Goal: Feedback & Contribution: Leave review/rating

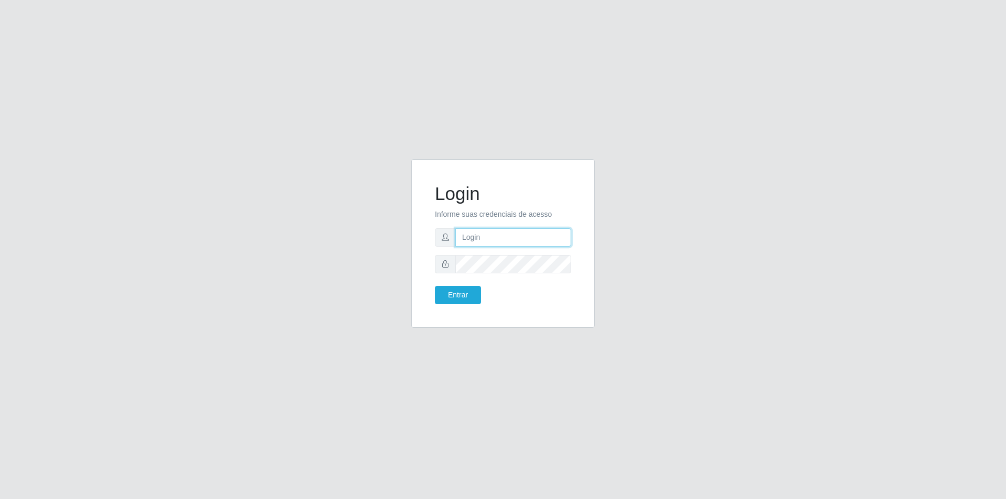
click at [491, 233] on input "text" at bounding box center [513, 237] width 116 height 18
type input "[PERSON_NAME][EMAIL_ADDRESS][DOMAIN_NAME]"
click at [435, 286] on button "Entrar" at bounding box center [458, 295] width 46 height 18
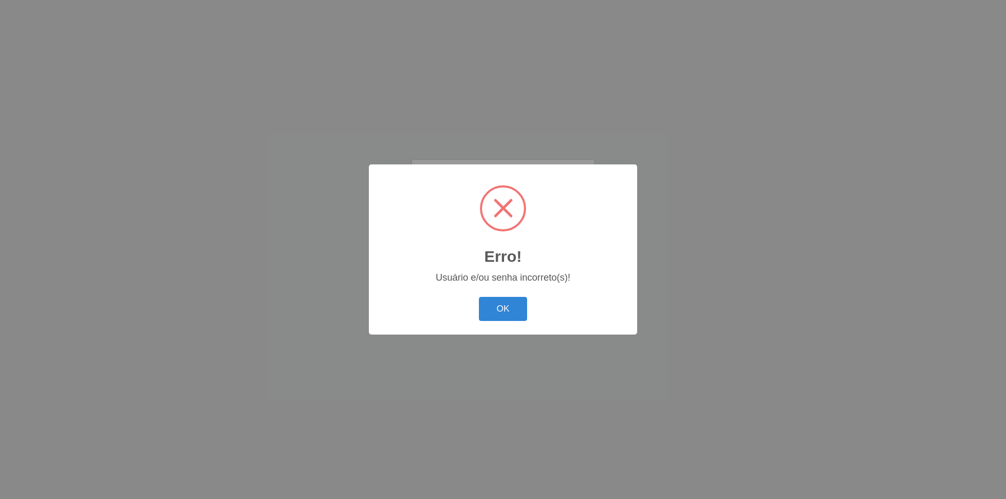
scroll to position [0, 0]
click at [511, 316] on button "OK" at bounding box center [503, 309] width 49 height 25
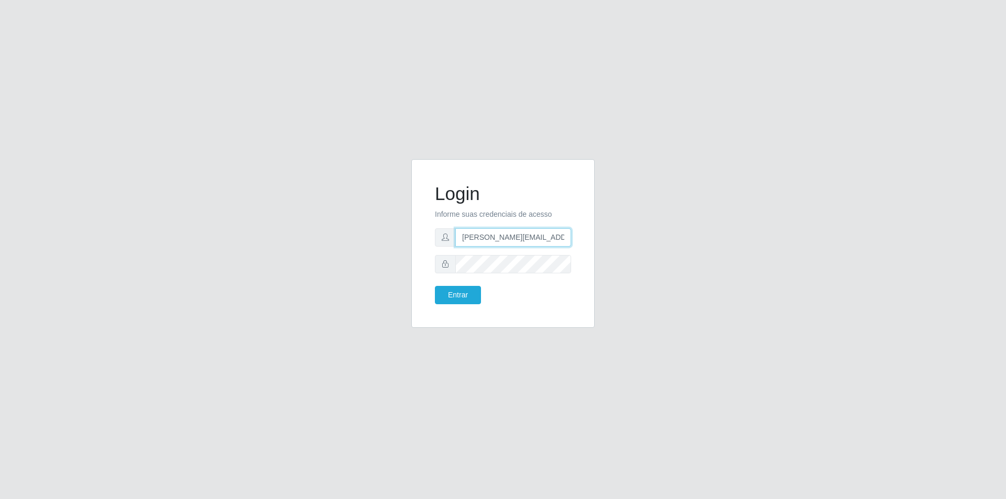
drag, startPoint x: 567, startPoint y: 236, endPoint x: 371, endPoint y: 241, distance: 196.5
click at [371, 242] on div "Login Informe suas credenciais de acesso [PERSON_NAME][EMAIL_ADDRESS][DOMAIN_NA…" at bounding box center [502, 249] width 597 height 181
type input "[EMAIL_ADDRESS][DOMAIN_NAME]"
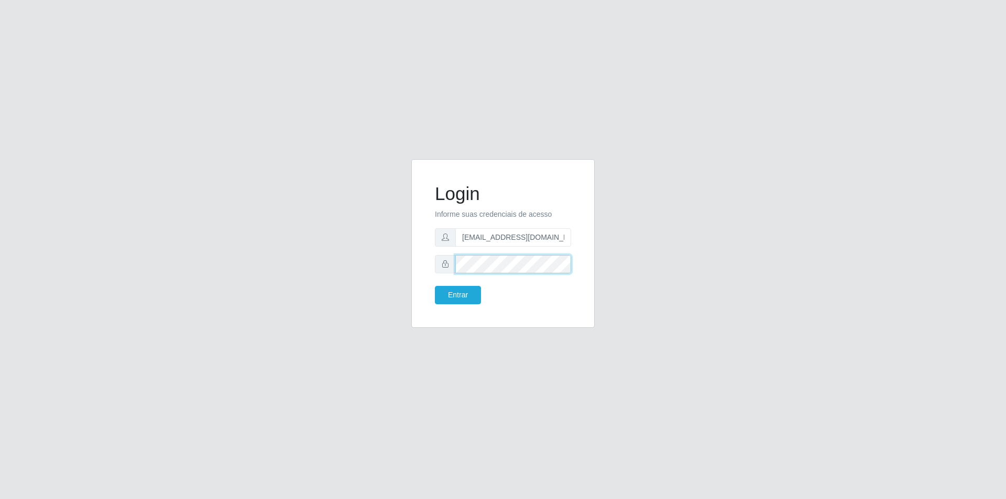
click at [435, 286] on button "Entrar" at bounding box center [458, 295] width 46 height 18
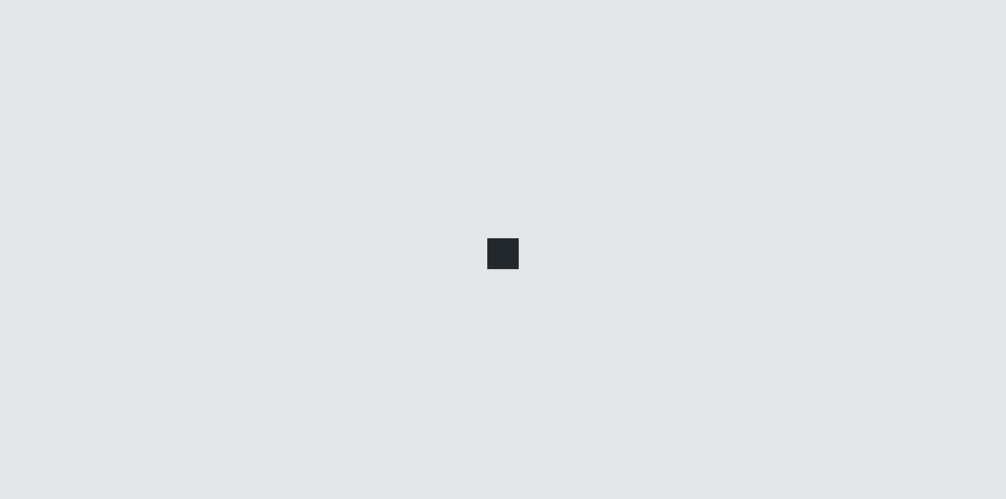
click at [464, 294] on div at bounding box center [503, 249] width 1006 height 499
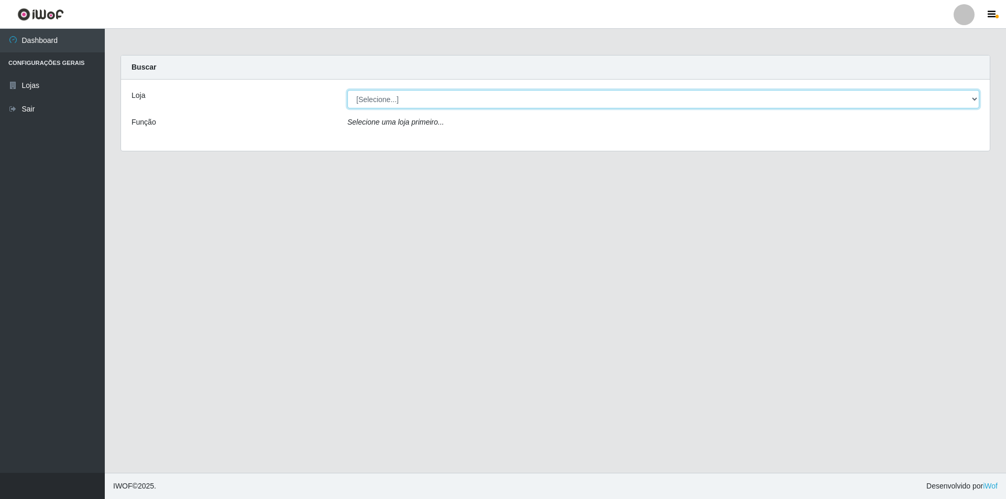
click at [977, 96] on select "[Selecione...] Extrabom - Loja 01 Centro de Distribuição" at bounding box center [663, 99] width 632 height 18
select select "435"
click at [347, 90] on select "[Selecione...] Extrabom - Loja 01 Centro de Distribuição" at bounding box center [663, 99] width 632 height 18
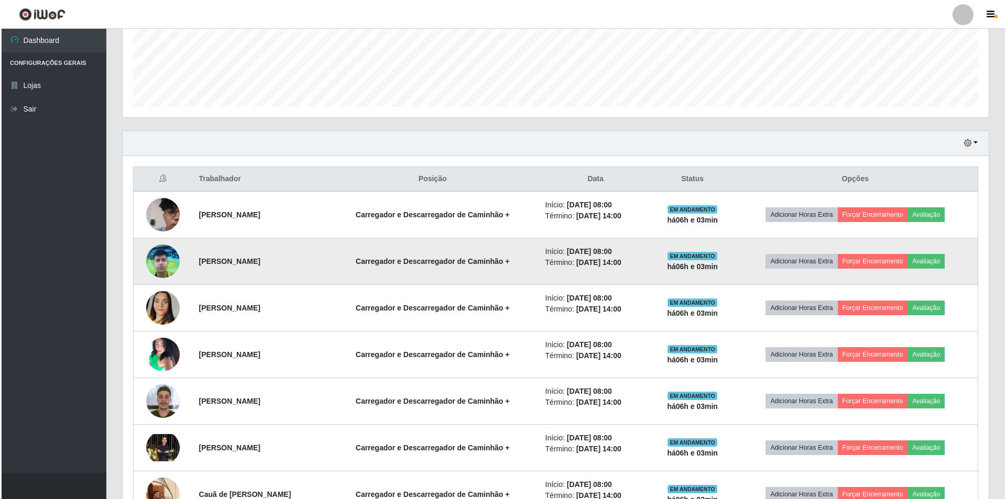
scroll to position [331, 0]
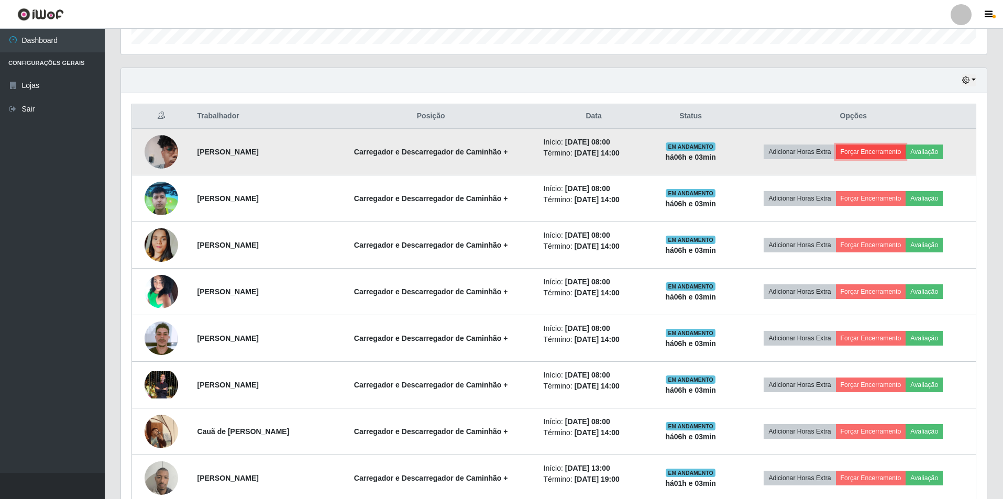
click at [898, 151] on button "Forçar Encerramento" at bounding box center [871, 152] width 70 height 15
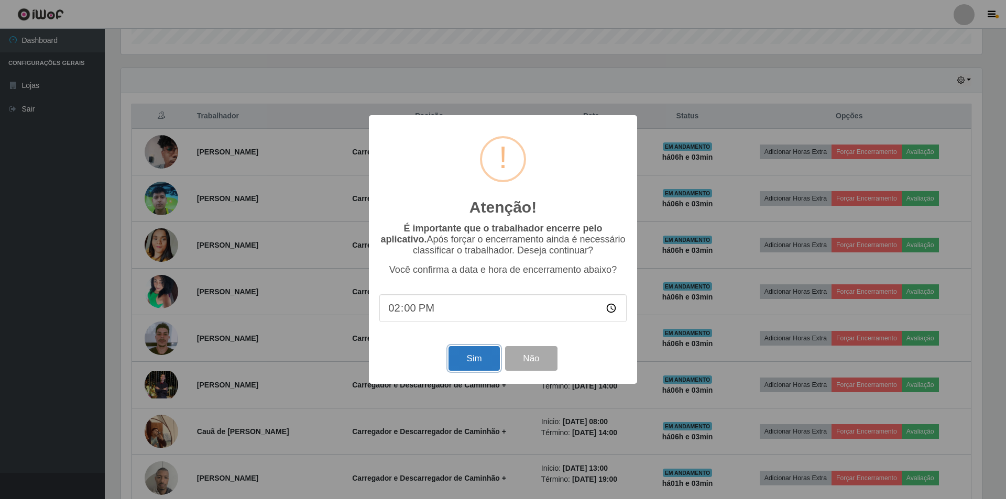
click at [480, 361] on button "Sim" at bounding box center [473, 358] width 51 height 25
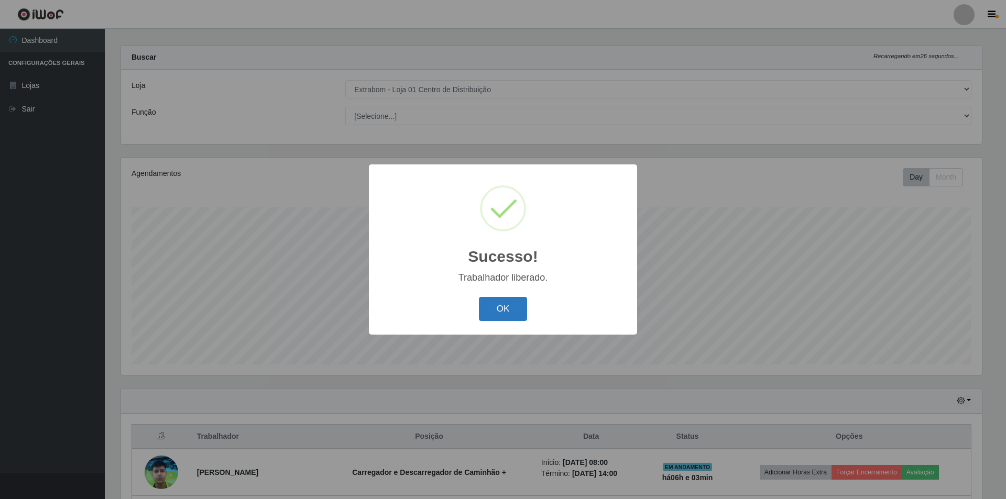
click at [498, 302] on button "OK" at bounding box center [503, 309] width 49 height 25
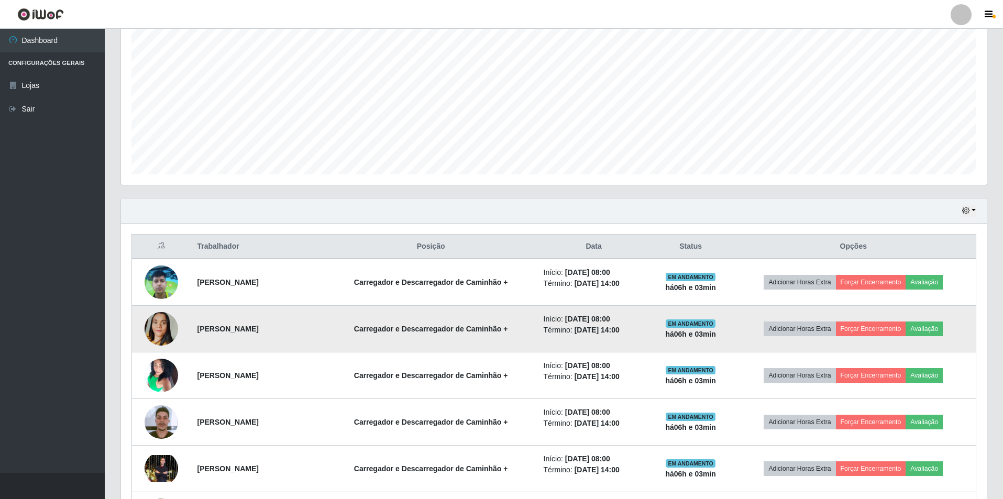
scroll to position [220, 0]
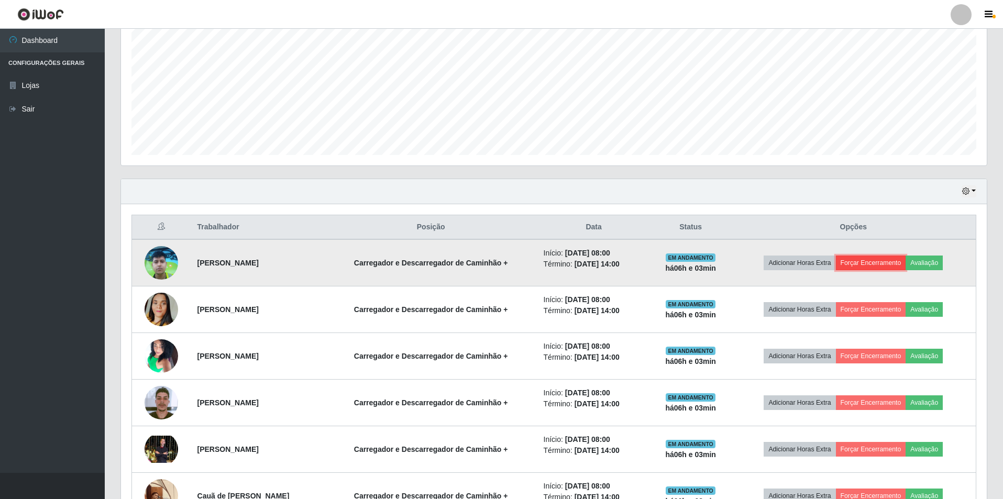
click at [876, 261] on button "Forçar Encerramento" at bounding box center [871, 263] width 70 height 15
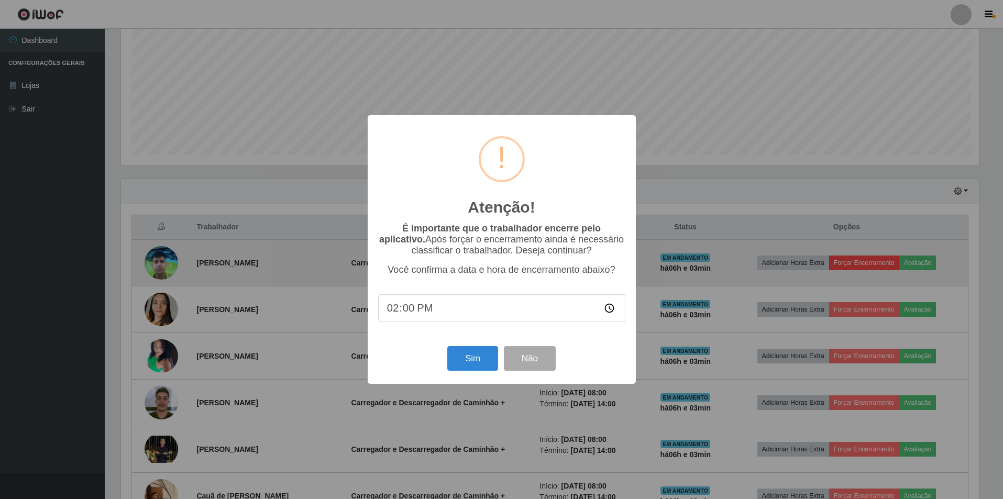
scroll to position [217, 861]
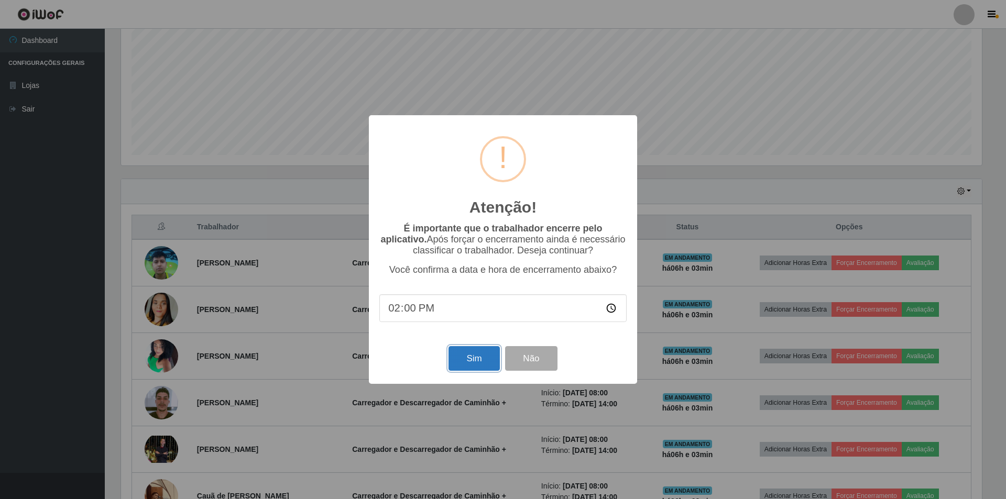
click at [478, 358] on button "Sim" at bounding box center [473, 358] width 51 height 25
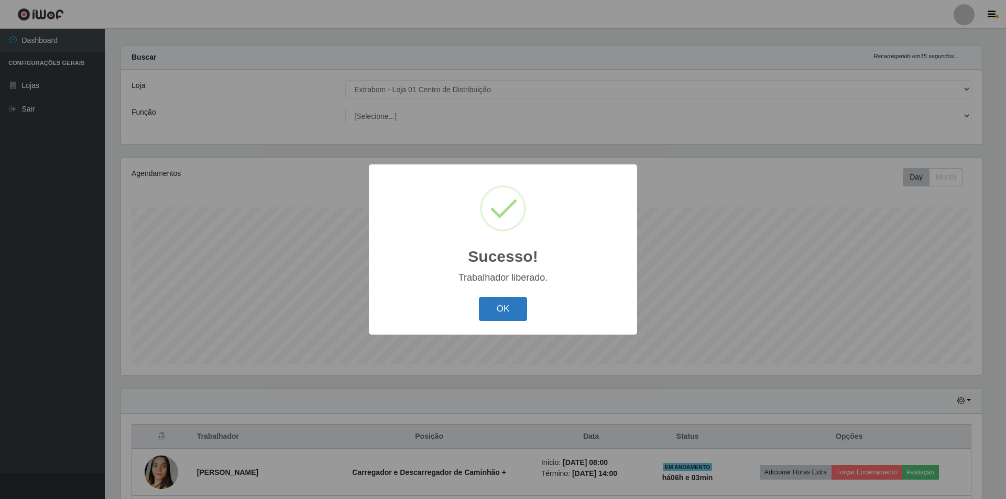
click at [492, 314] on button "OK" at bounding box center [503, 309] width 49 height 25
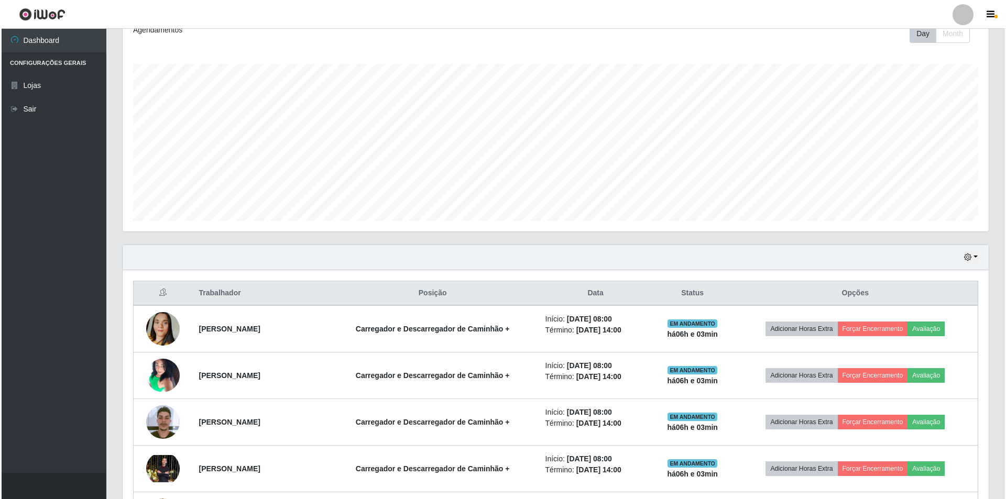
scroll to position [167, 0]
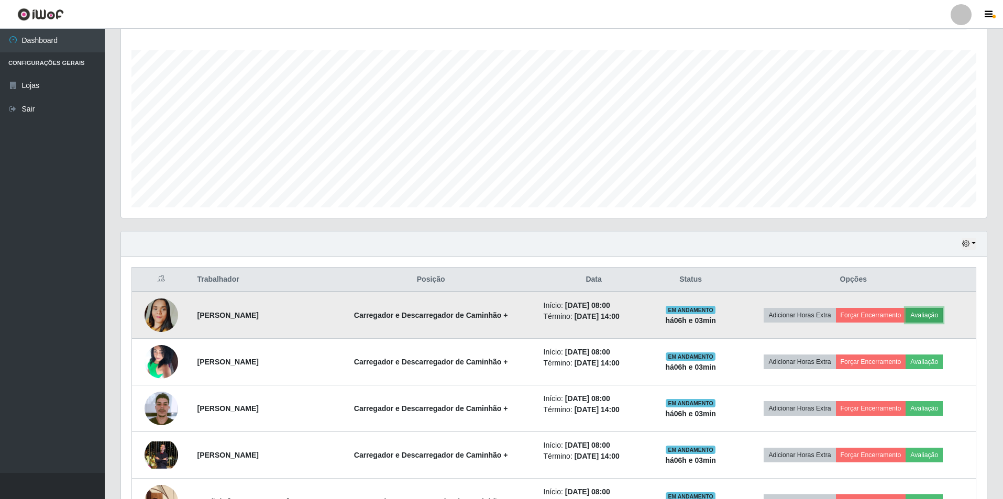
click at [924, 312] on button "Avaliação" at bounding box center [924, 315] width 37 height 15
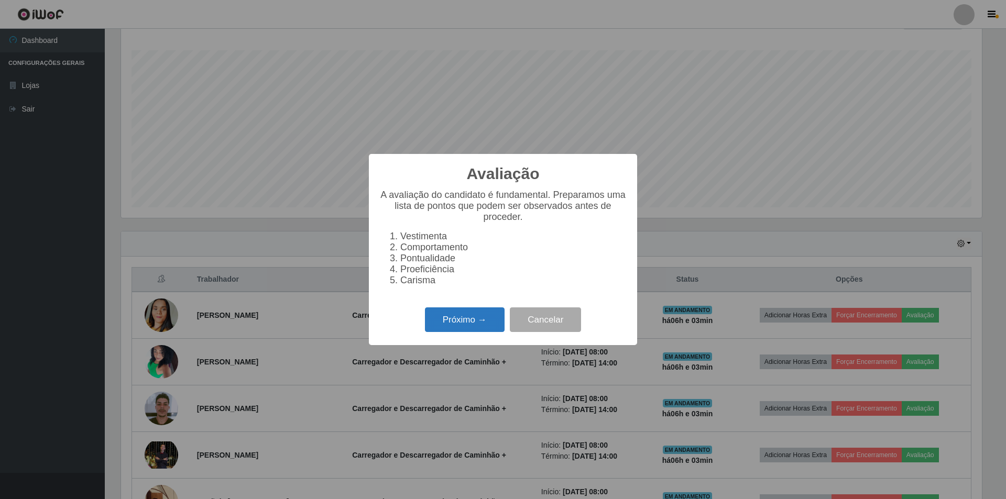
click at [482, 321] on button "Próximo →" at bounding box center [465, 320] width 80 height 25
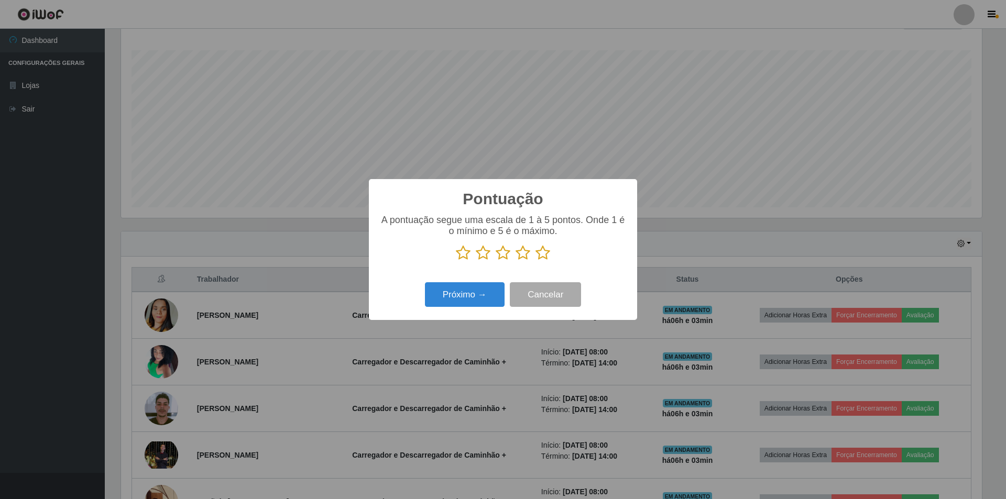
scroll to position [523686, 523043]
click at [479, 291] on button "Próximo →" at bounding box center [465, 294] width 80 height 25
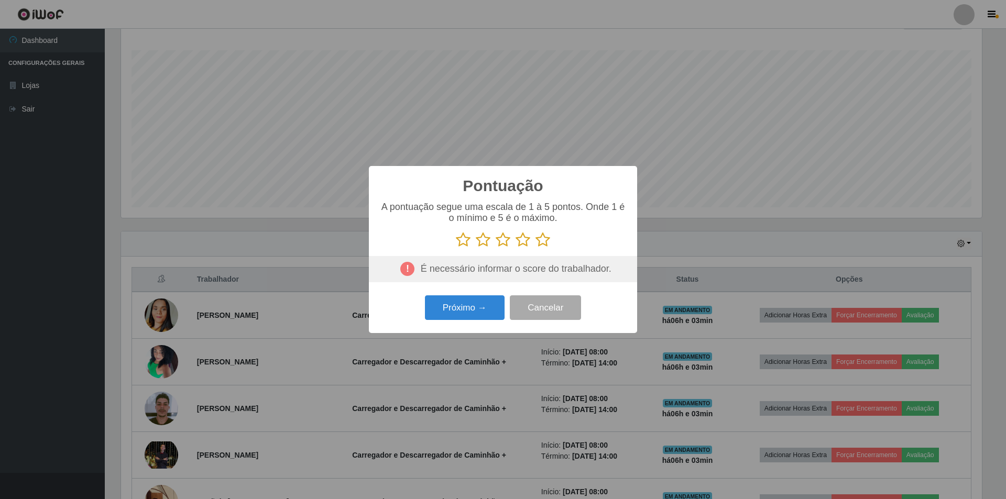
click at [487, 243] on icon at bounding box center [483, 240] width 15 height 16
click at [476, 248] on input "radio" at bounding box center [476, 248] width 0 height 0
click at [478, 309] on button "Próximo →" at bounding box center [465, 307] width 80 height 25
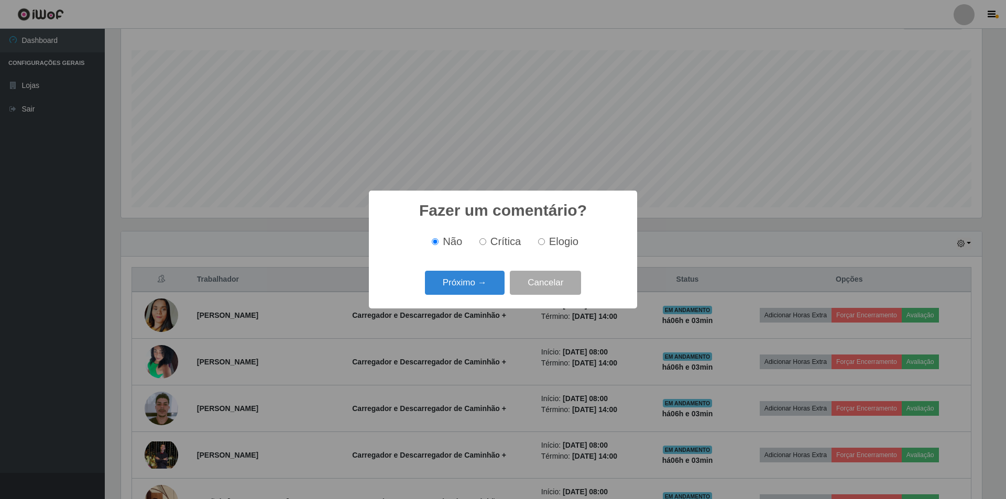
click at [503, 245] on span "Crítica" at bounding box center [505, 242] width 31 height 12
click at [486, 245] on input "Crítica" at bounding box center [482, 241] width 7 height 7
radio input "true"
click at [461, 286] on button "Próximo →" at bounding box center [465, 283] width 80 height 25
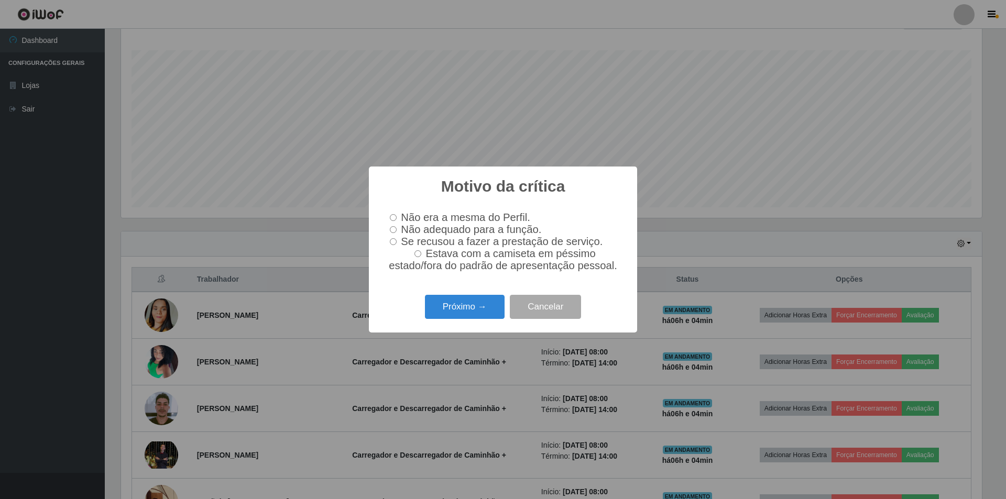
click at [396, 227] on input "Não adequado para a função." at bounding box center [393, 229] width 7 height 7
radio input "true"
click at [463, 315] on button "Próximo →" at bounding box center [465, 307] width 80 height 25
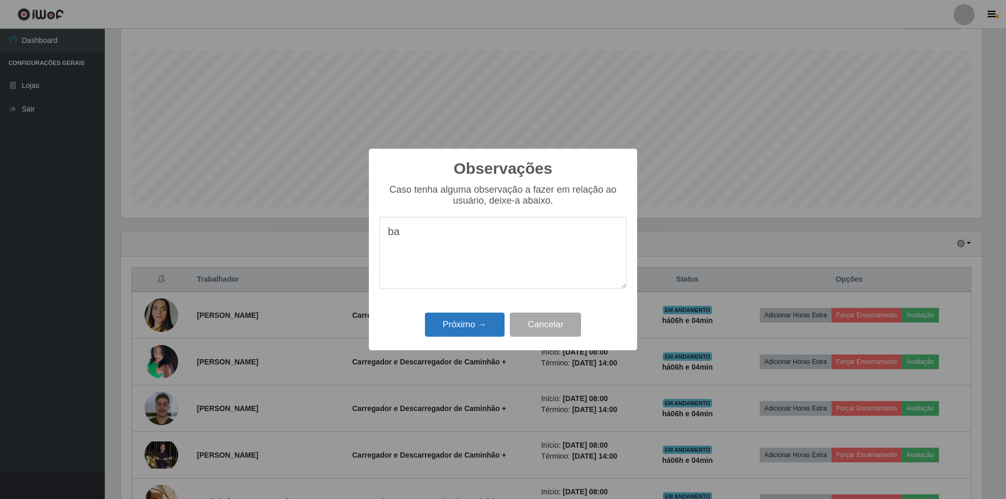
type textarea "b"
type textarea "Baixa produtividade."
click at [483, 322] on button "Próximo →" at bounding box center [465, 325] width 80 height 25
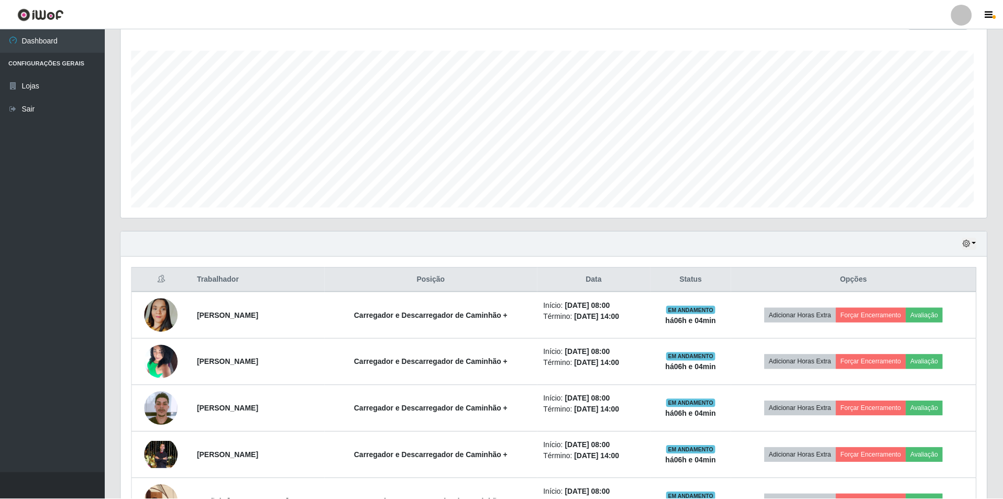
scroll to position [217, 866]
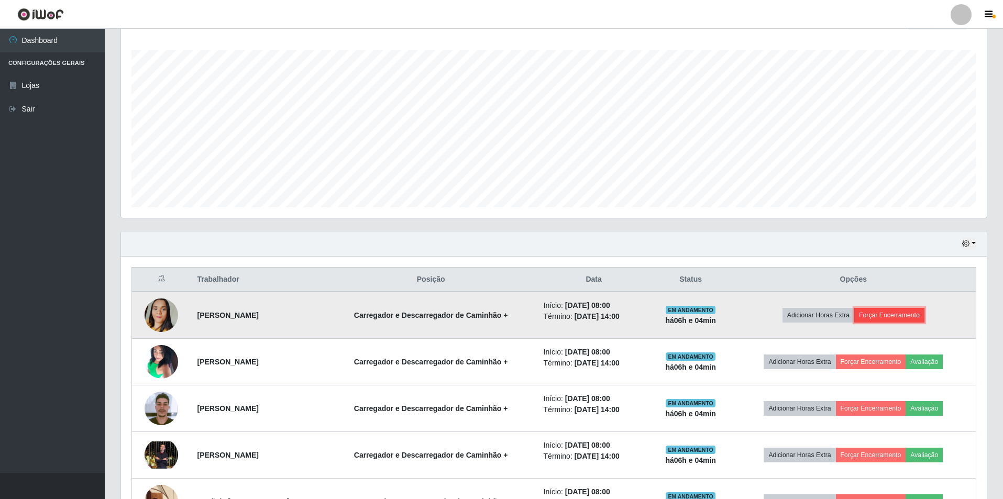
click at [903, 315] on button "Forçar Encerramento" at bounding box center [889, 315] width 70 height 15
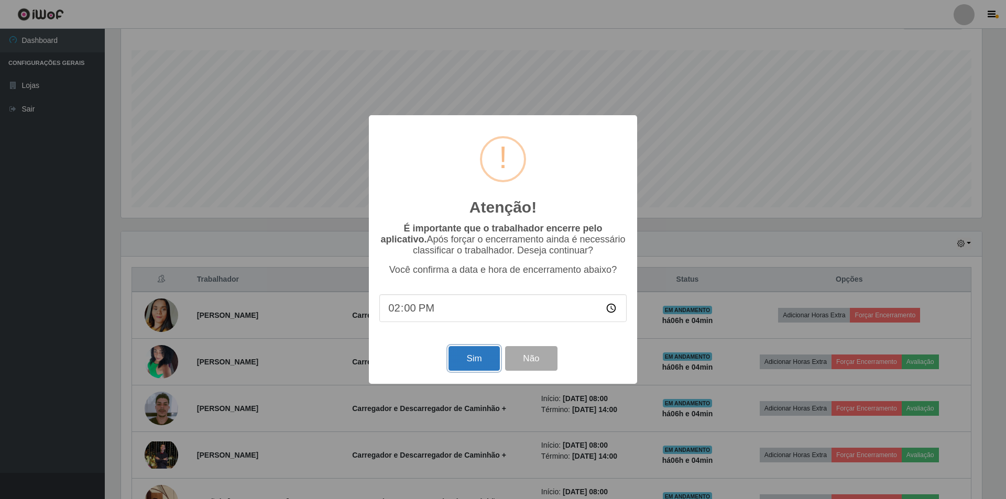
click at [488, 354] on button "Sim" at bounding box center [473, 358] width 51 height 25
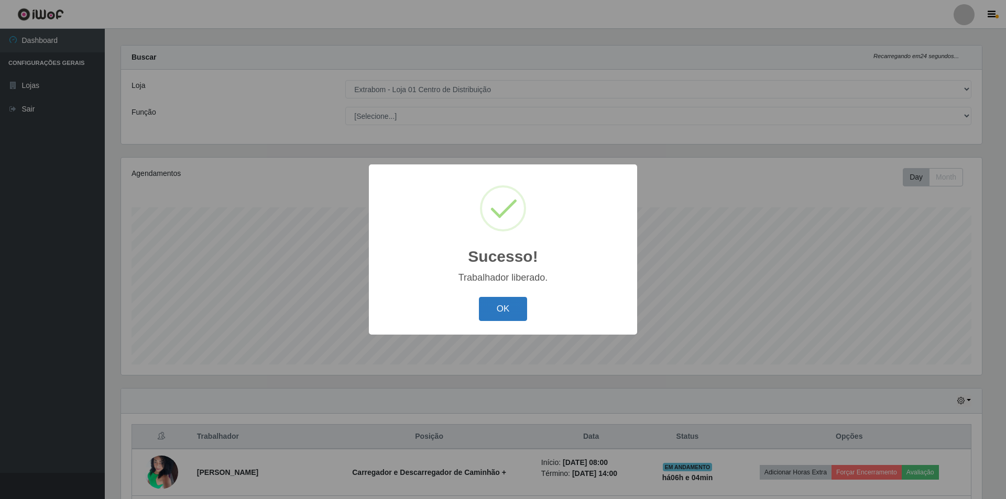
click at [511, 314] on button "OK" at bounding box center [503, 309] width 49 height 25
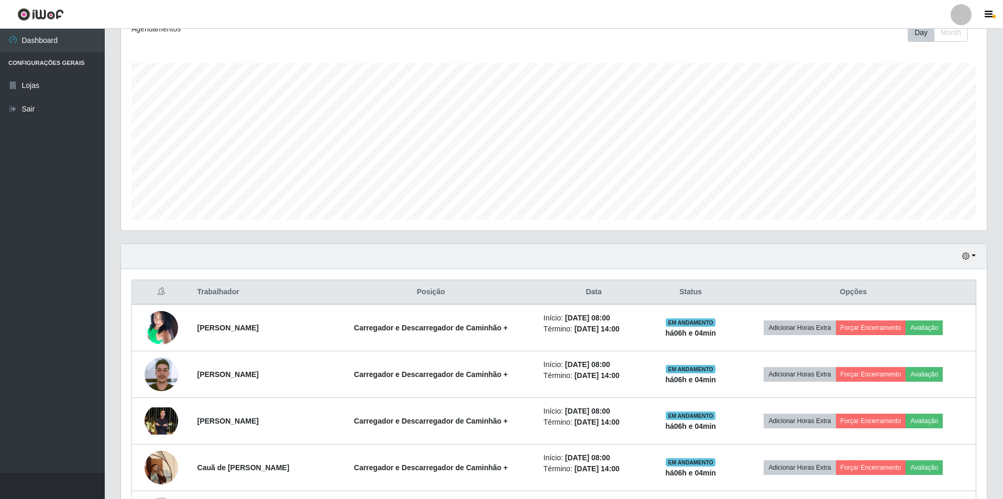
scroll to position [167, 0]
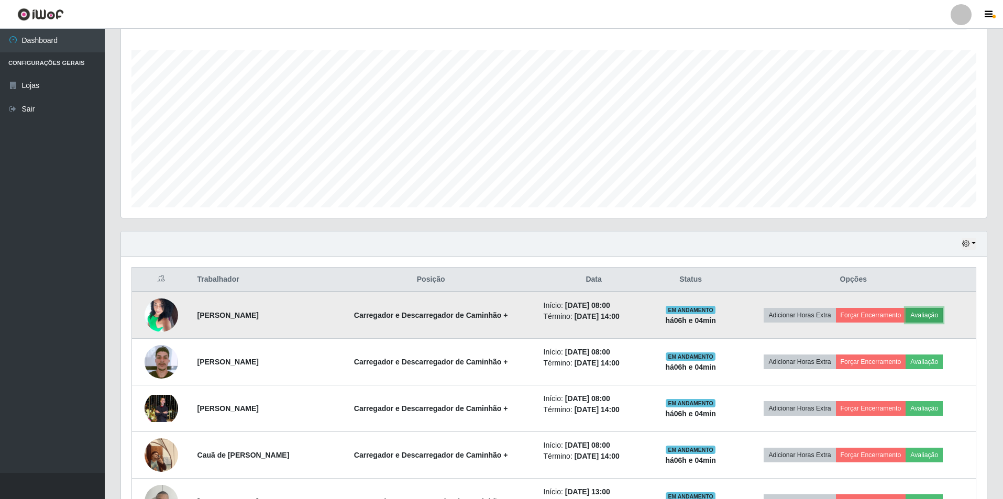
click at [934, 311] on button "Avaliação" at bounding box center [924, 315] width 37 height 15
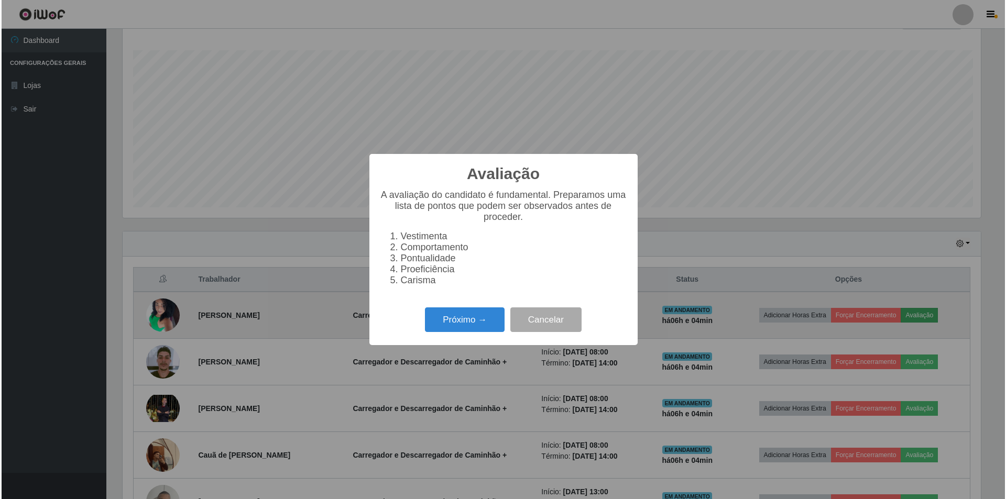
scroll to position [217, 861]
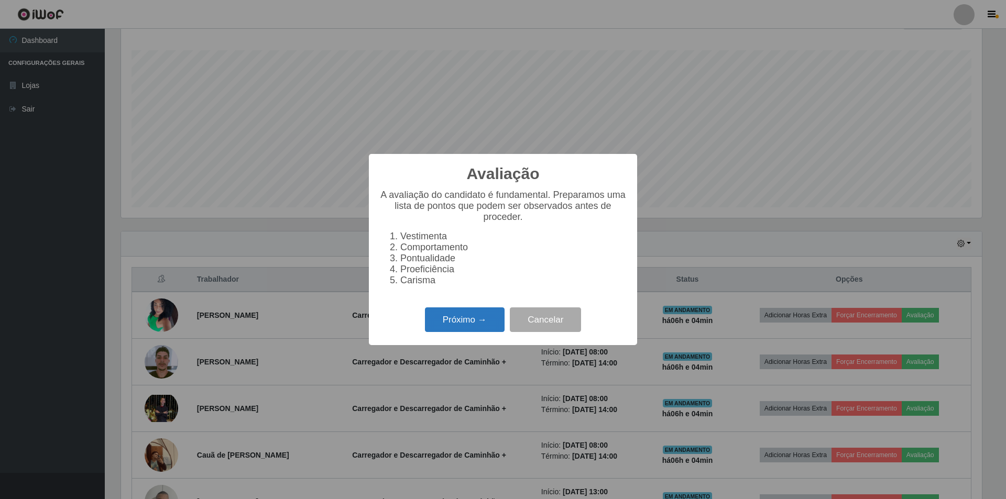
click at [476, 327] on button "Próximo →" at bounding box center [465, 320] width 80 height 25
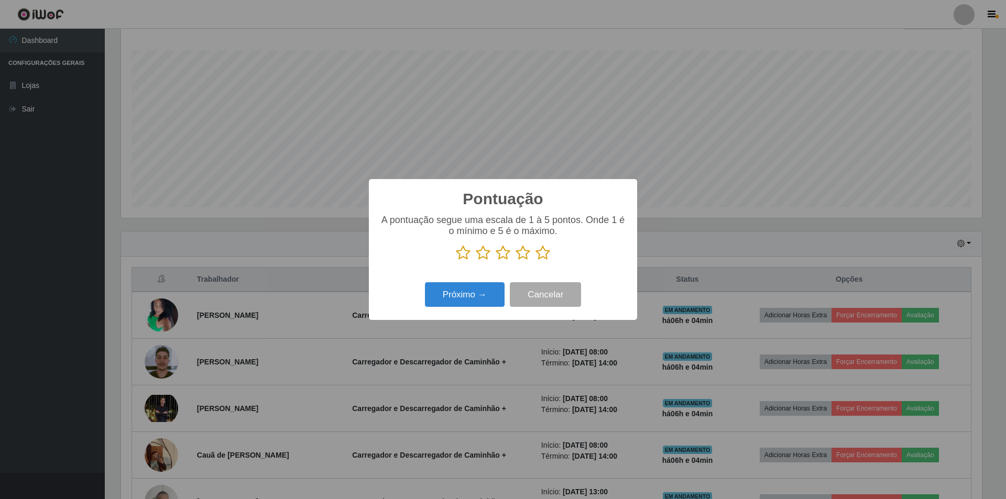
scroll to position [523686, 523043]
click at [481, 255] on icon at bounding box center [483, 253] width 15 height 16
click at [476, 261] on input "radio" at bounding box center [476, 261] width 0 height 0
click at [463, 300] on button "Próximo →" at bounding box center [465, 294] width 80 height 25
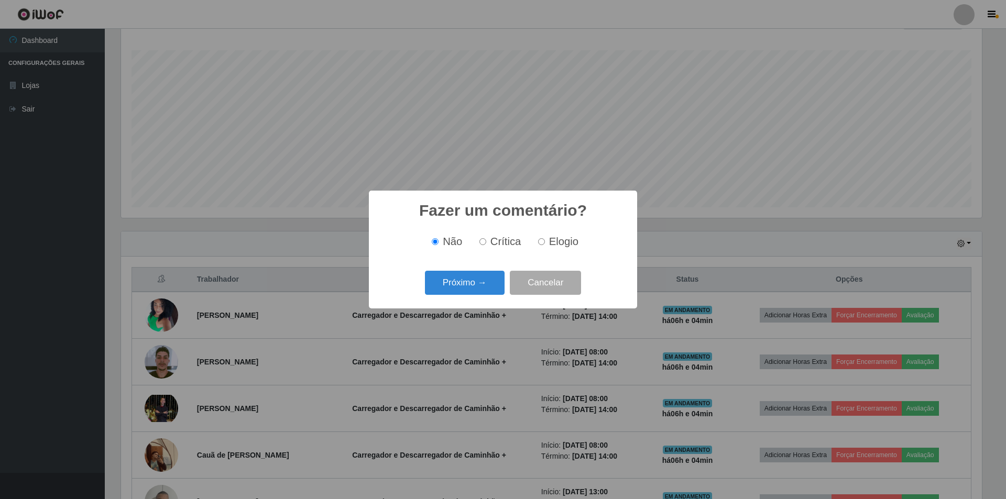
click at [496, 242] on span "Crítica" at bounding box center [505, 242] width 31 height 12
click at [486, 242] on input "Crítica" at bounding box center [482, 241] width 7 height 7
radio input "true"
click at [477, 282] on button "Próximo →" at bounding box center [465, 283] width 80 height 25
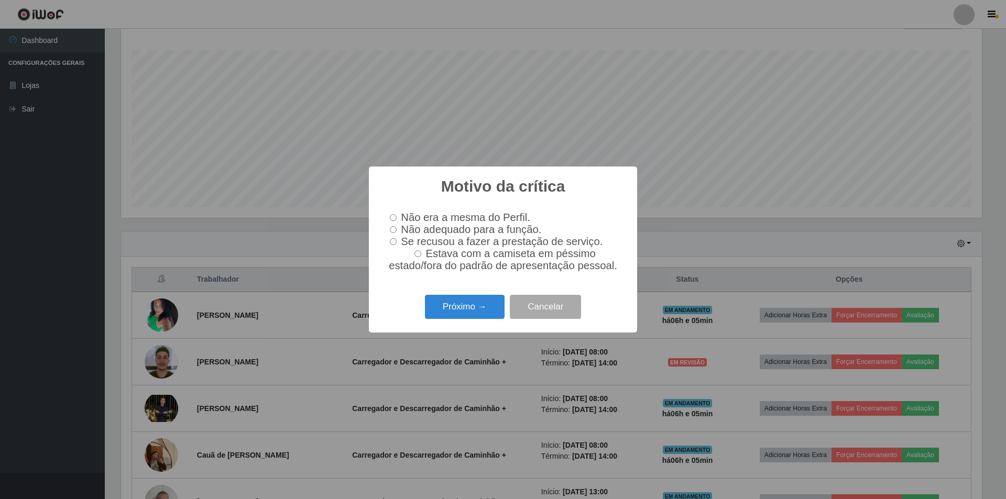
click at [396, 229] on input "Não adequado para a função." at bounding box center [393, 229] width 7 height 7
radio input "true"
click at [467, 312] on button "Próximo →" at bounding box center [465, 307] width 80 height 25
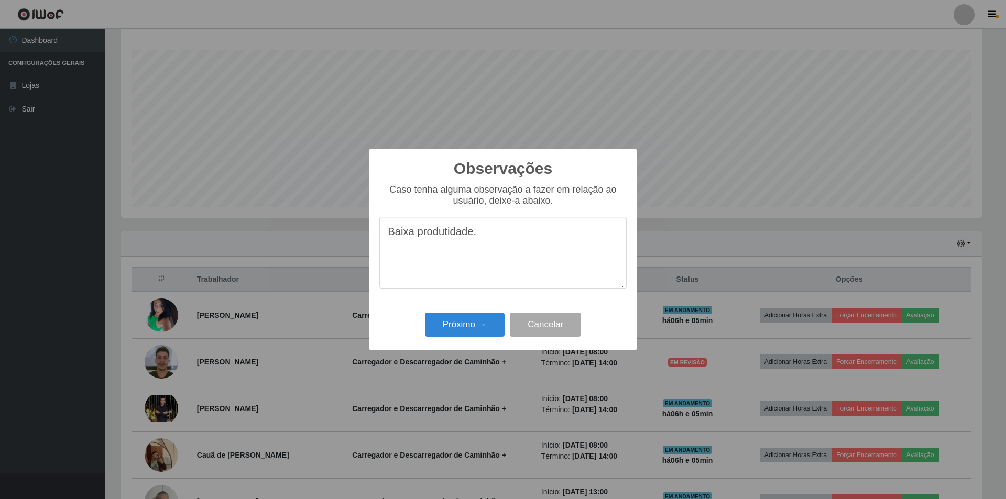
drag, startPoint x: 451, startPoint y: 236, endPoint x: 821, endPoint y: 225, distance: 370.6
click at [821, 225] on div "Observações × Caso tenha alguma observação a fazer em relação ao usuário, deixe…" at bounding box center [503, 249] width 1006 height 499
click at [475, 239] on textarea "Baixa produtidade." at bounding box center [502, 253] width 247 height 72
type textarea "Baixa produtidade"
click at [483, 325] on button "Próximo →" at bounding box center [465, 325] width 80 height 25
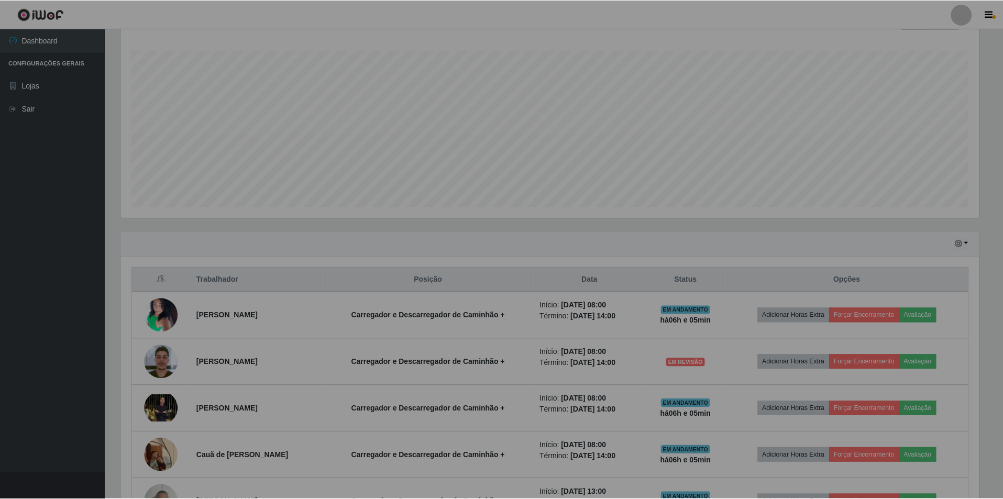
scroll to position [217, 866]
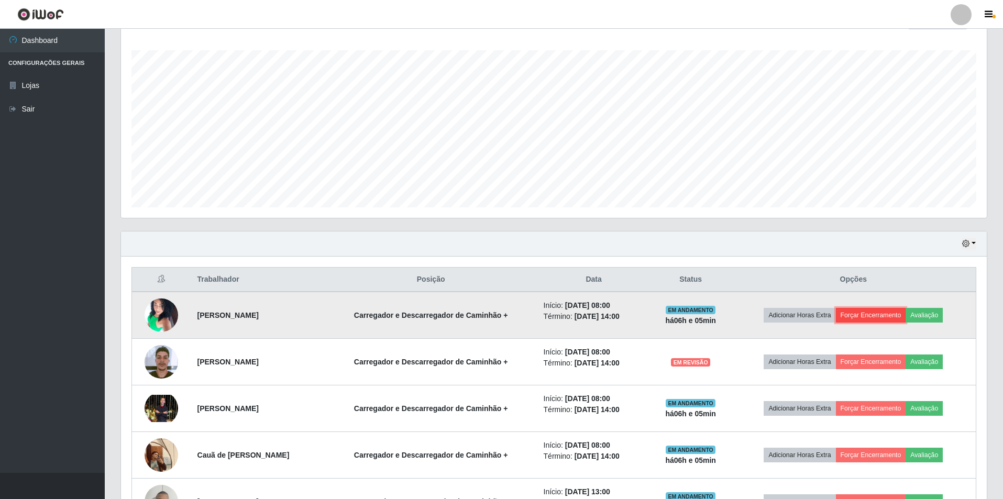
click at [883, 315] on button "Forçar Encerramento" at bounding box center [871, 315] width 70 height 15
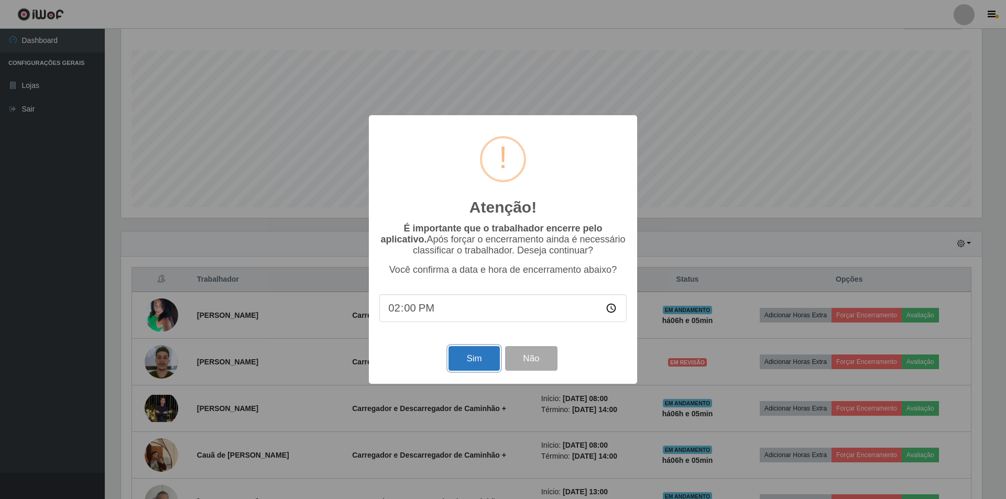
click at [474, 356] on button "Sim" at bounding box center [473, 358] width 51 height 25
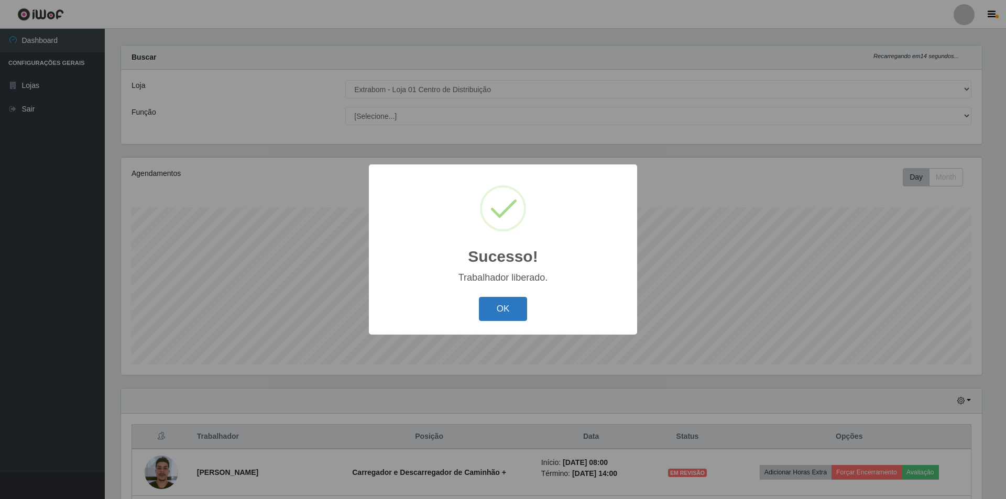
click at [499, 301] on button "OK" at bounding box center [503, 309] width 49 height 25
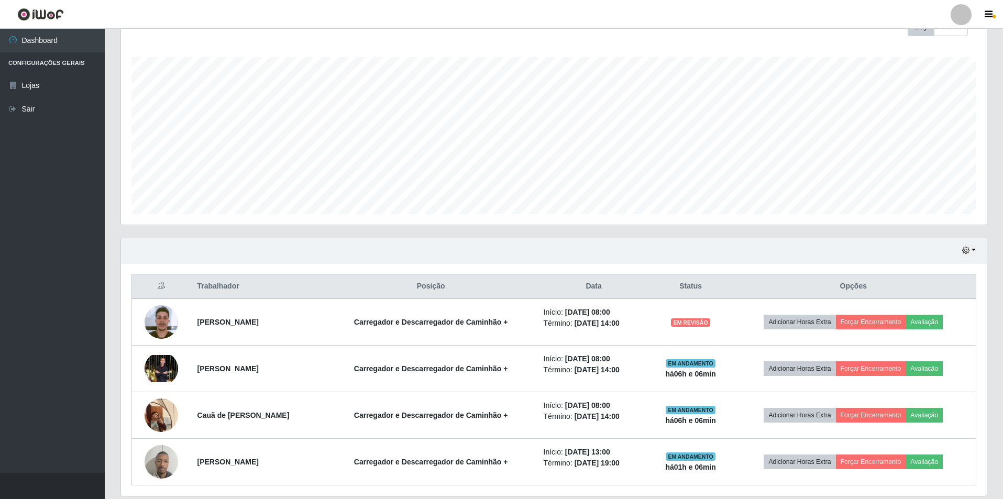
scroll to position [196, 0]
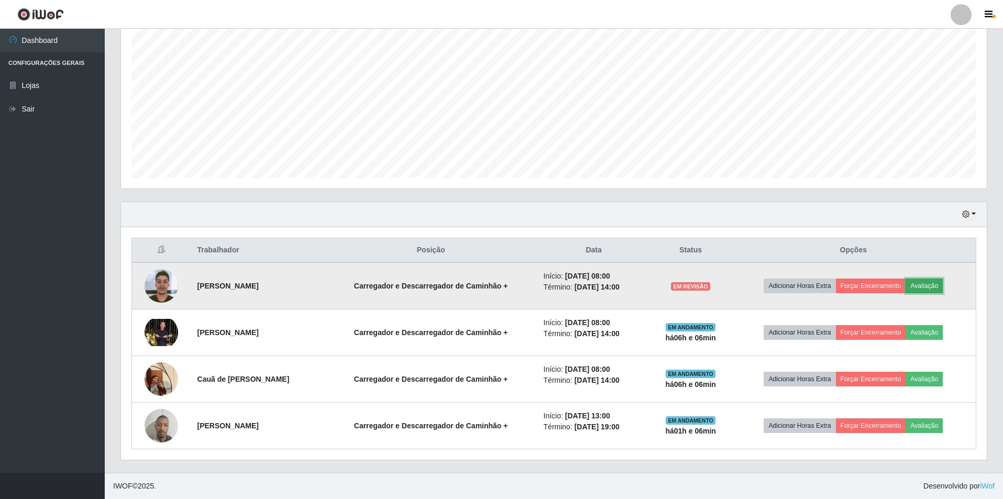
click at [939, 285] on button "Avaliação" at bounding box center [924, 286] width 37 height 15
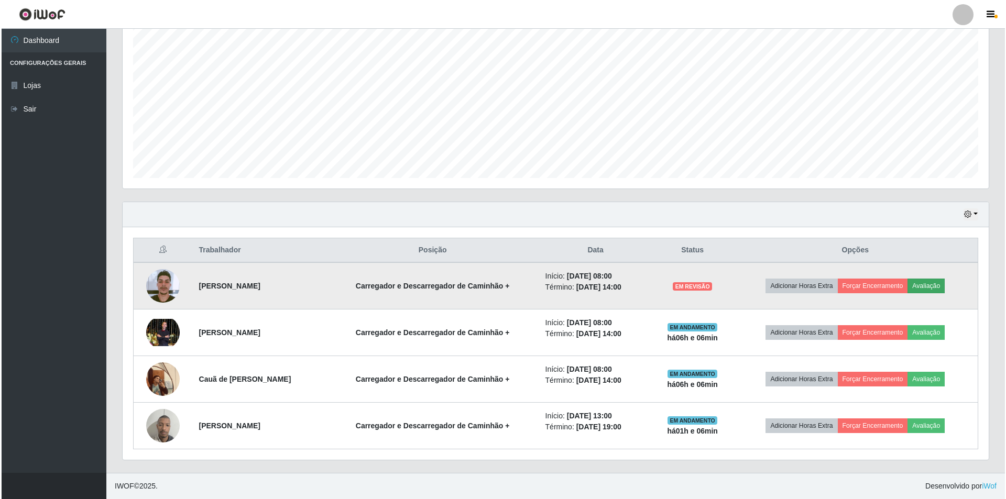
scroll to position [217, 861]
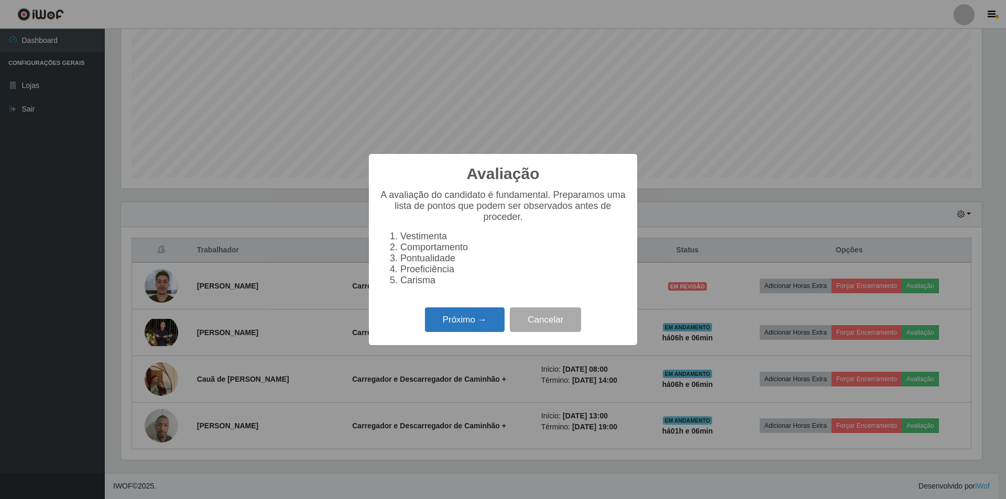
click at [468, 322] on button "Próximo →" at bounding box center [465, 320] width 80 height 25
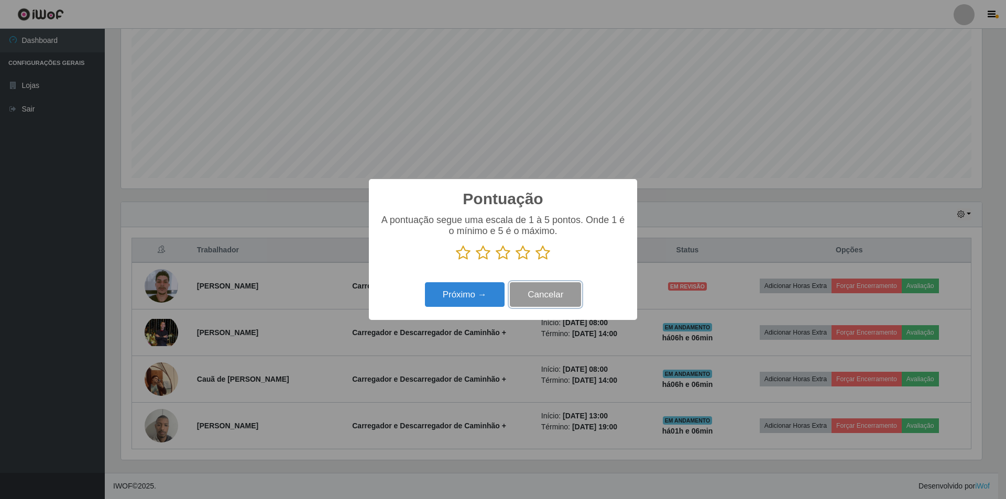
click at [540, 293] on button "Cancelar" at bounding box center [545, 294] width 71 height 25
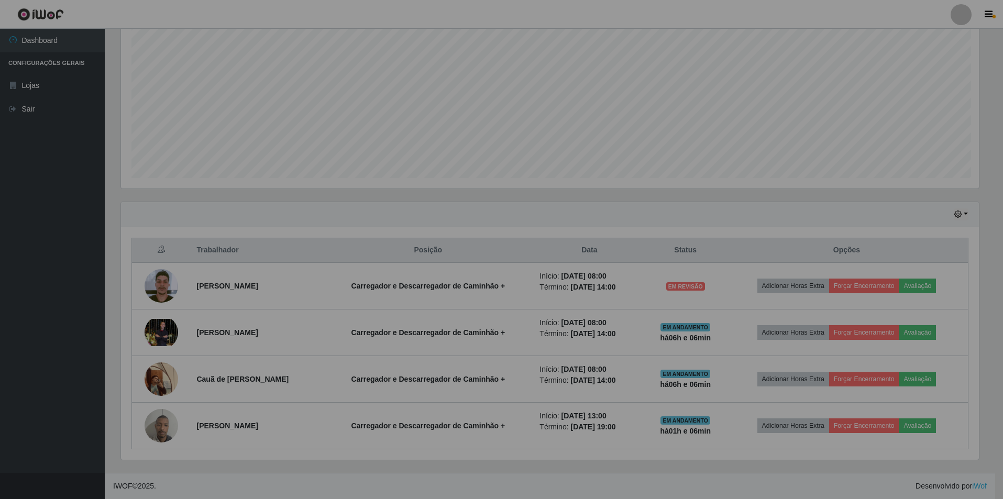
scroll to position [217, 866]
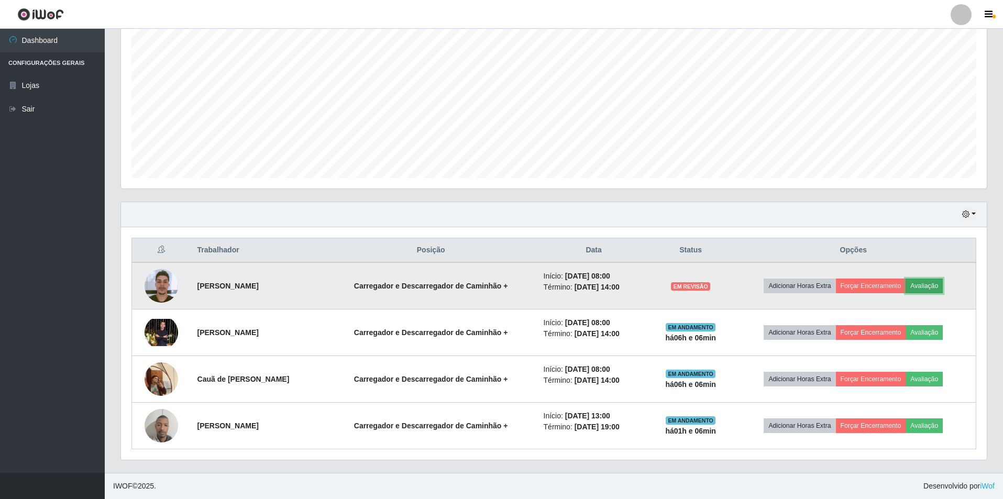
click at [940, 288] on button "Avaliação" at bounding box center [924, 286] width 37 height 15
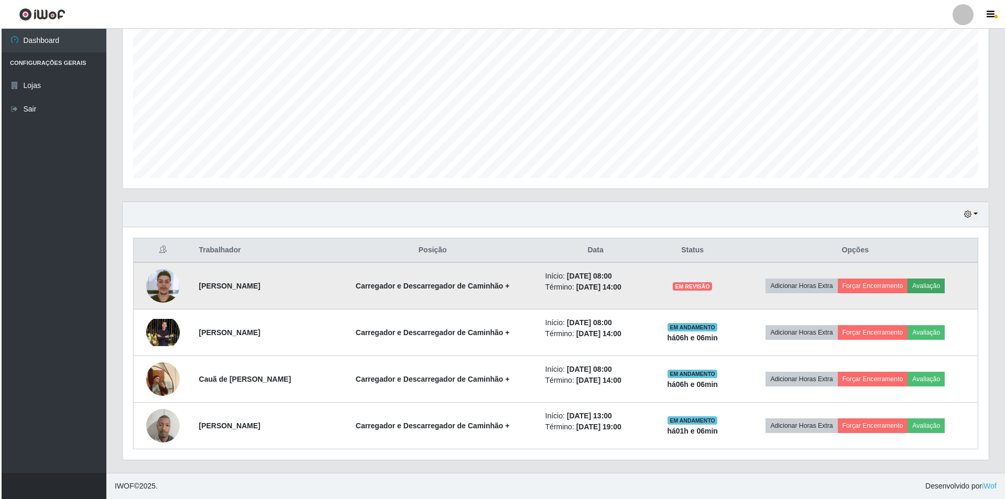
scroll to position [217, 861]
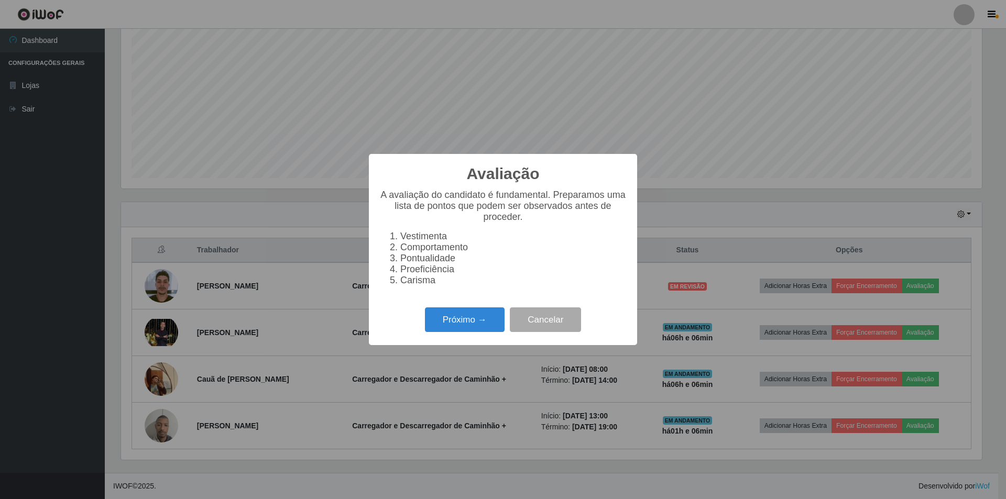
click at [400, 263] on li "Pontualidade" at bounding box center [513, 258] width 226 height 11
click at [477, 319] on button "Próximo →" at bounding box center [465, 320] width 80 height 25
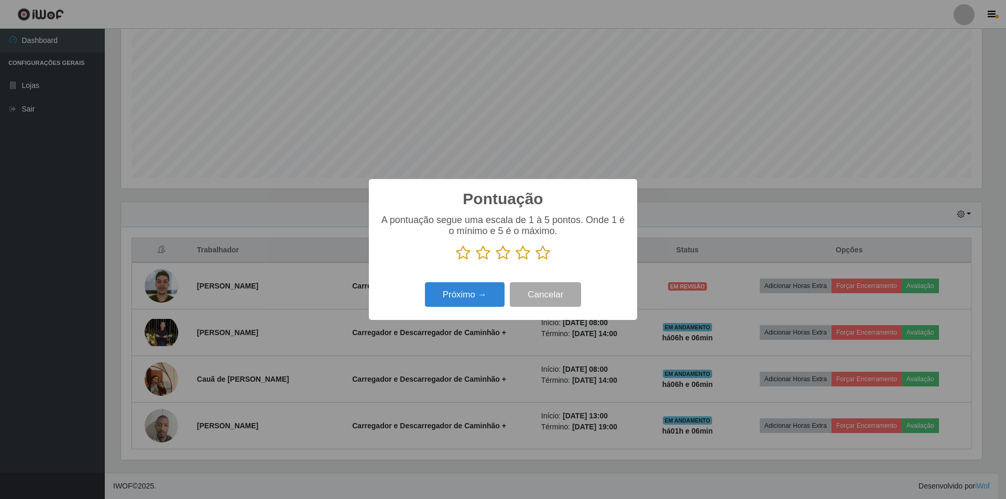
click at [483, 248] on icon at bounding box center [483, 253] width 15 height 16
click at [476, 261] on input "radio" at bounding box center [476, 261] width 0 height 0
click at [479, 292] on button "Próximo →" at bounding box center [465, 294] width 80 height 25
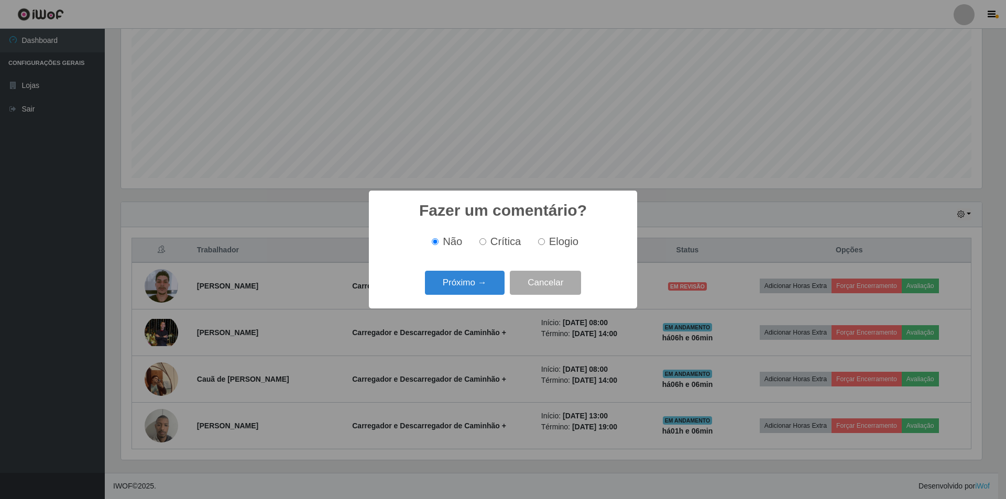
click at [501, 240] on span "Crítica" at bounding box center [505, 242] width 31 height 12
click at [486, 240] on input "Crítica" at bounding box center [482, 241] width 7 height 7
radio input "true"
click at [474, 284] on button "Próximo →" at bounding box center [465, 283] width 80 height 25
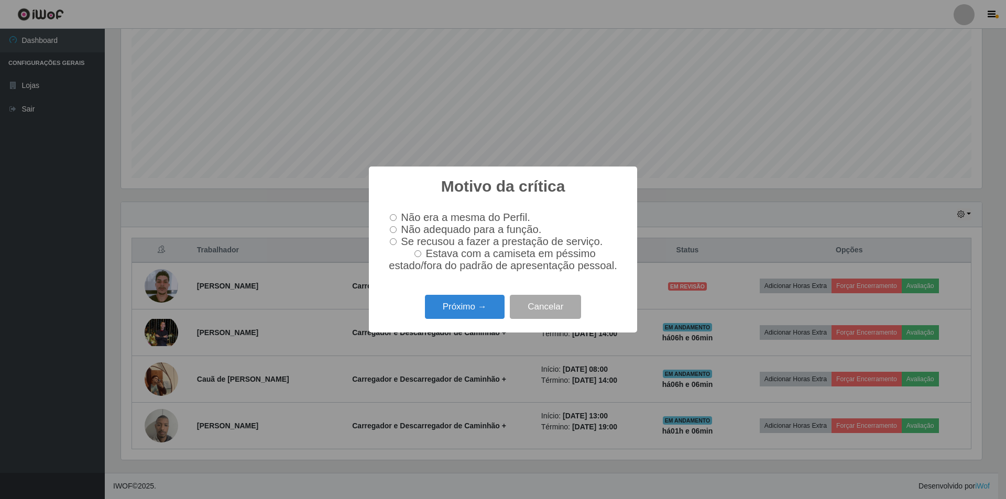
click at [398, 228] on label "Não adequado para a função." at bounding box center [464, 230] width 156 height 12
click at [397, 228] on input "Não adequado para a função." at bounding box center [393, 229] width 7 height 7
radio input "true"
click at [451, 306] on button "Próximo →" at bounding box center [465, 307] width 80 height 25
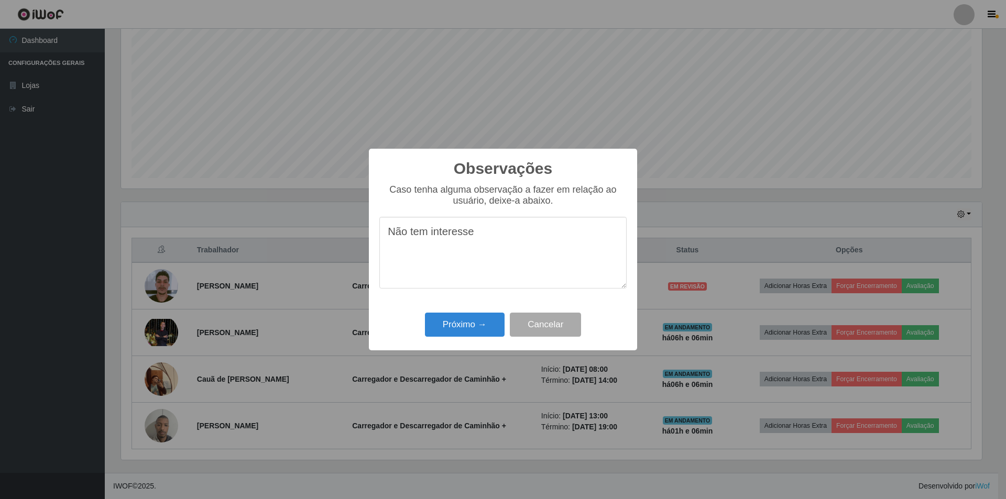
click at [481, 234] on textarea "Não tem interesse" at bounding box center [502, 253] width 247 height 72
type textarea "Não tem interesse de fazer as atividades."
click at [468, 325] on button "Próximo →" at bounding box center [465, 325] width 80 height 25
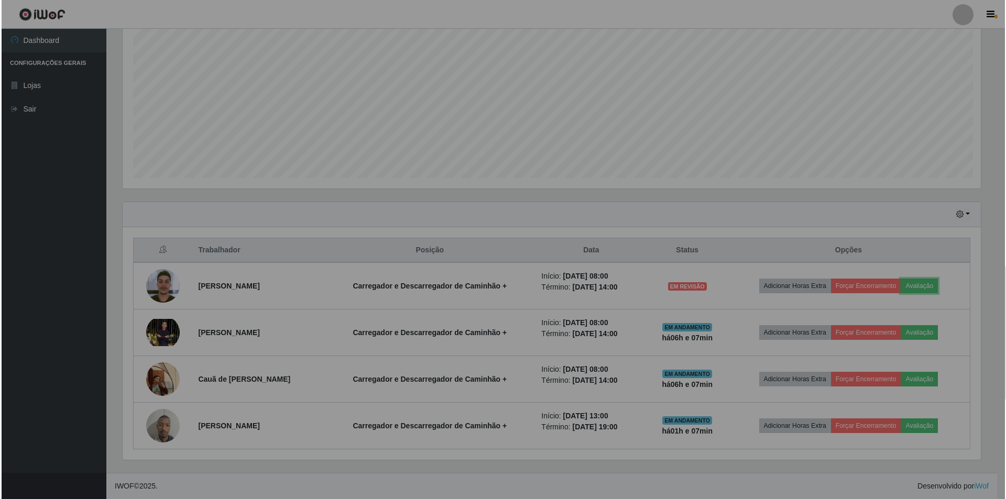
scroll to position [217, 866]
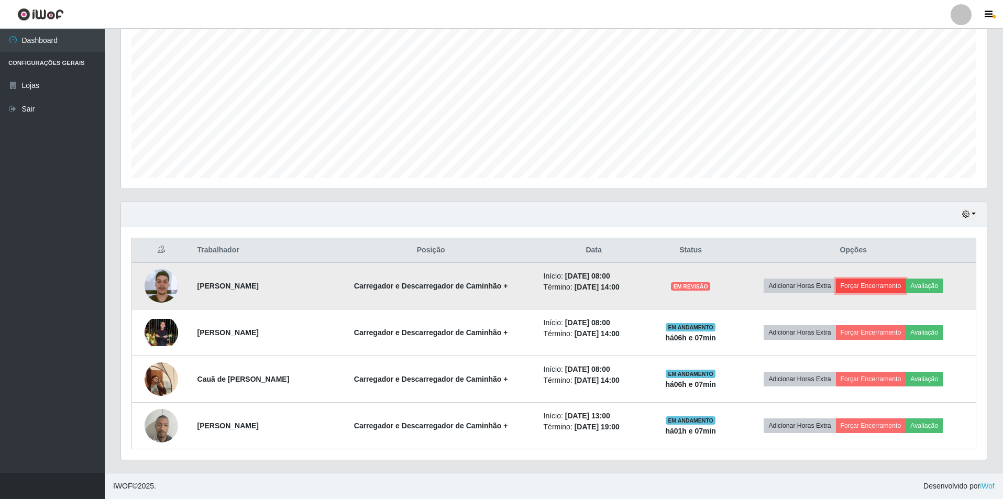
click at [881, 282] on button "Forçar Encerramento" at bounding box center [871, 286] width 70 height 15
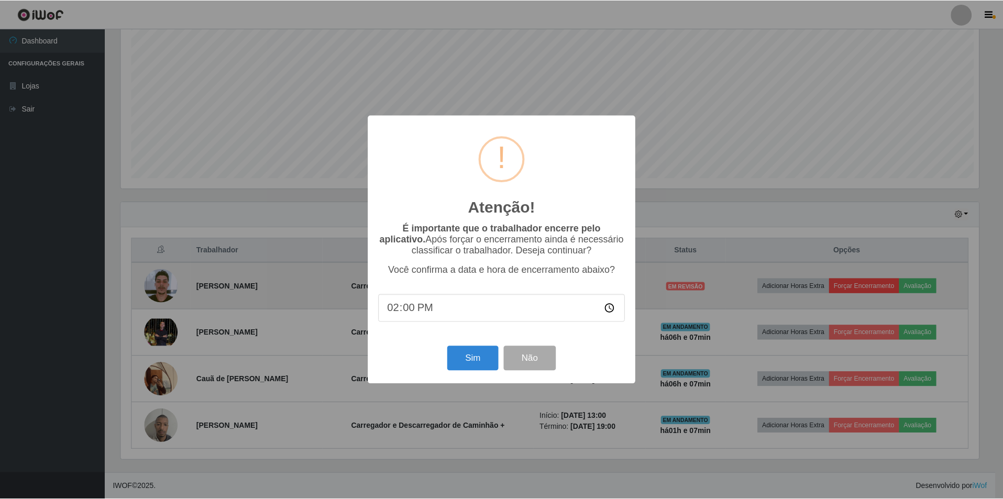
scroll to position [217, 861]
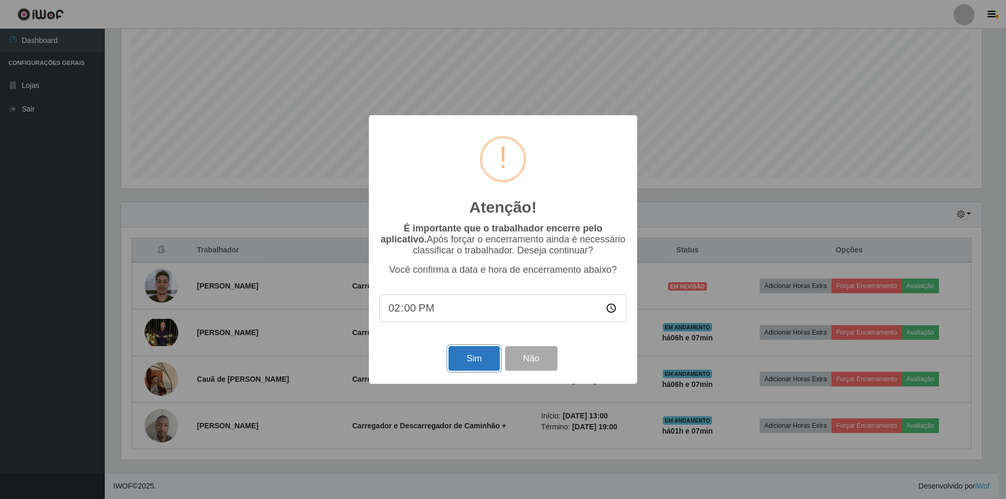
click at [477, 361] on button "Sim" at bounding box center [473, 358] width 51 height 25
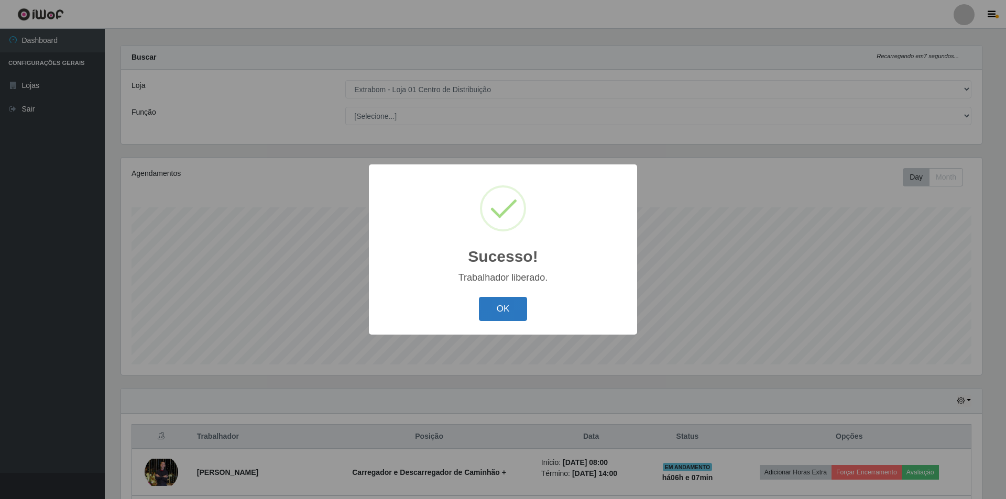
click at [498, 315] on button "OK" at bounding box center [503, 309] width 49 height 25
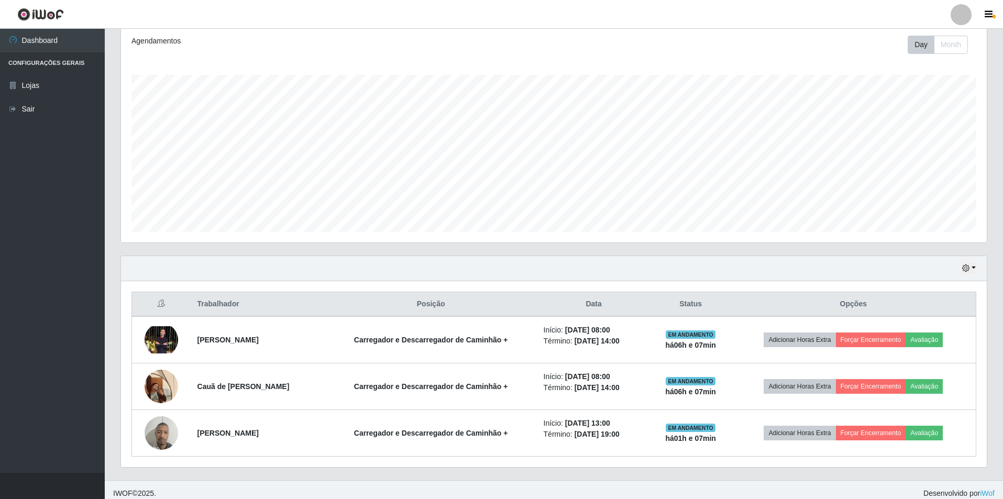
scroll to position [150, 0]
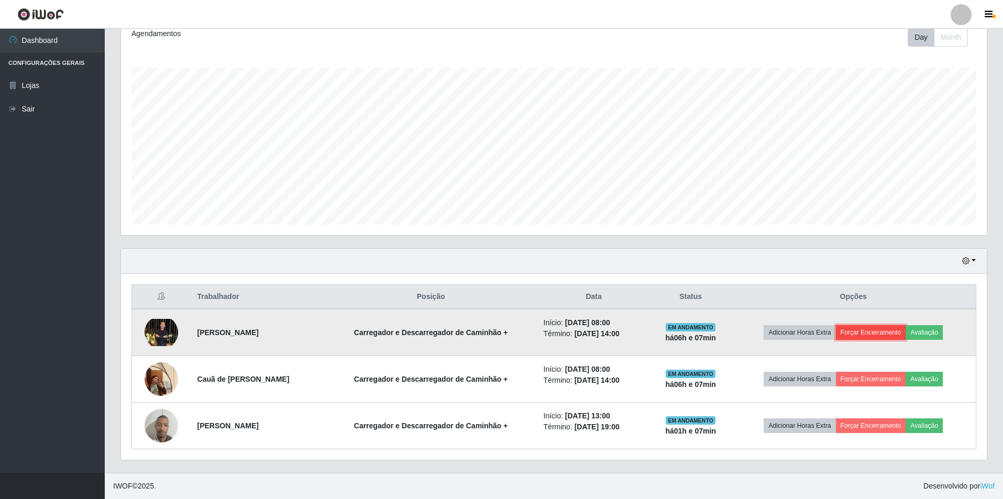
click at [868, 331] on button "Forçar Encerramento" at bounding box center [871, 332] width 70 height 15
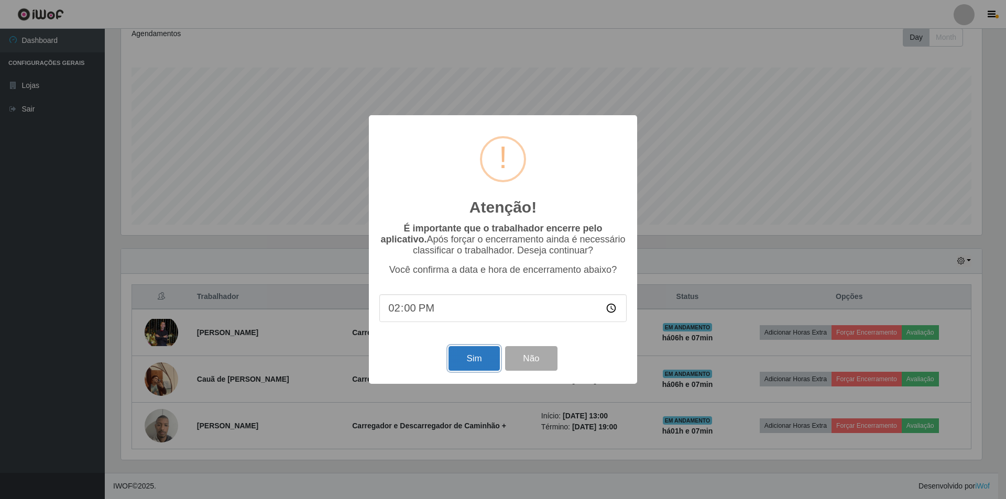
click at [464, 358] on button "Sim" at bounding box center [473, 358] width 51 height 25
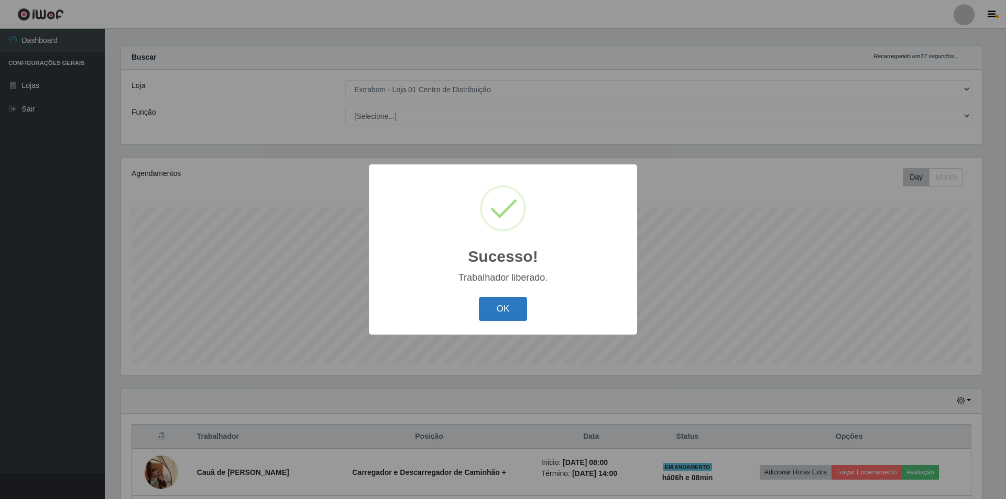
click at [491, 310] on button "OK" at bounding box center [503, 309] width 49 height 25
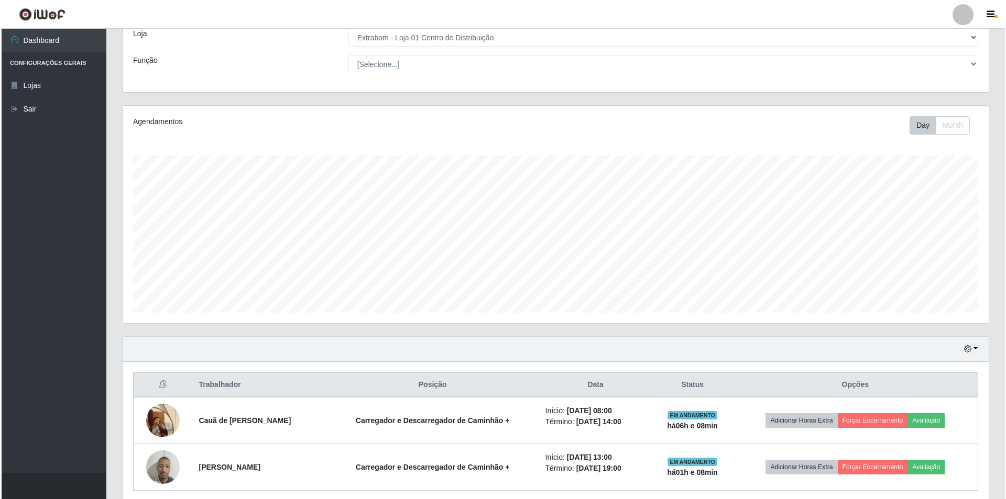
scroll to position [103, 0]
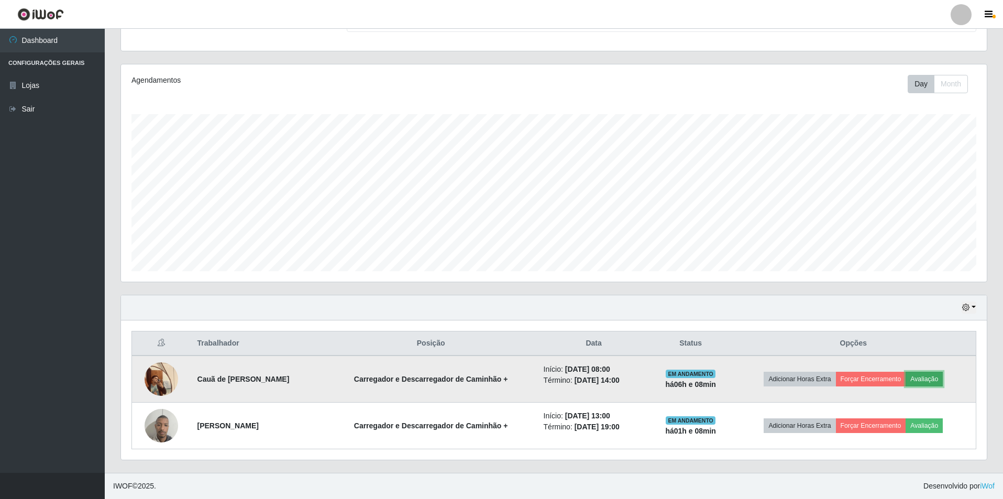
click at [936, 374] on button "Avaliação" at bounding box center [924, 379] width 37 height 15
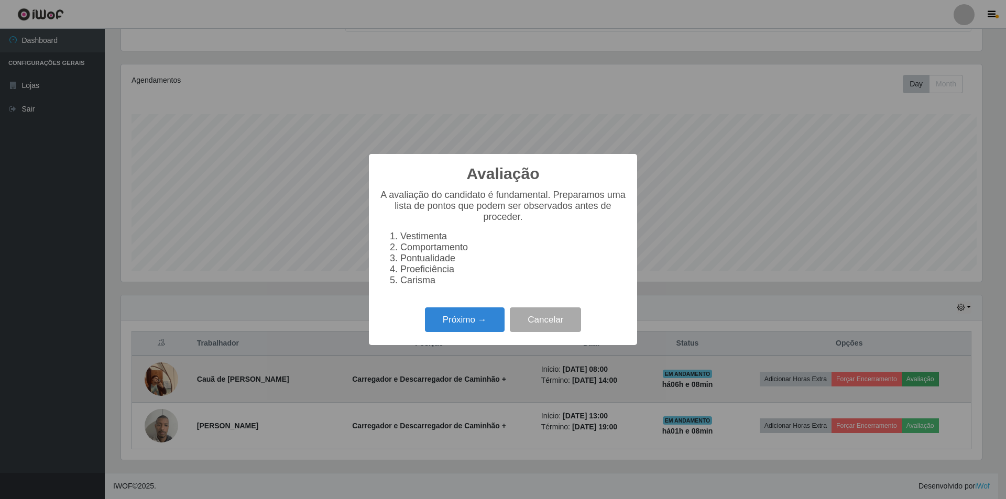
scroll to position [217, 861]
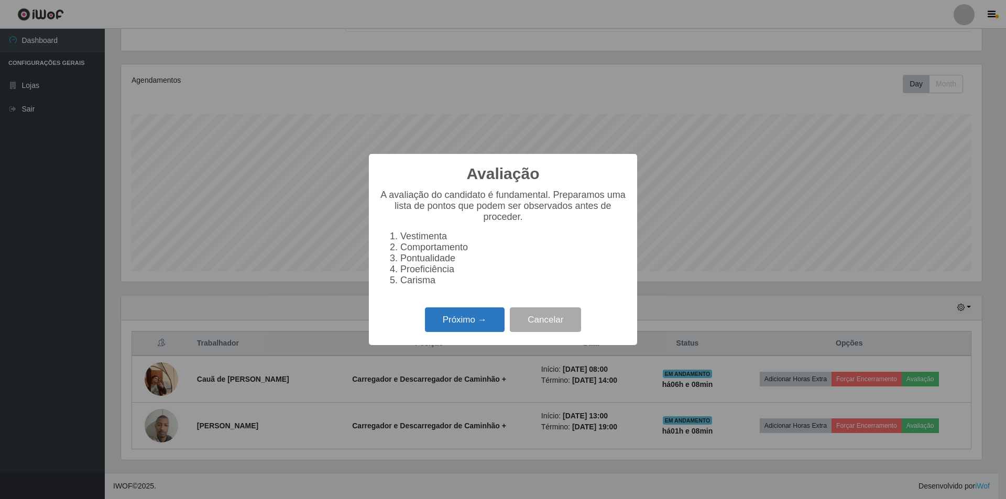
click at [490, 329] on button "Próximo →" at bounding box center [465, 320] width 80 height 25
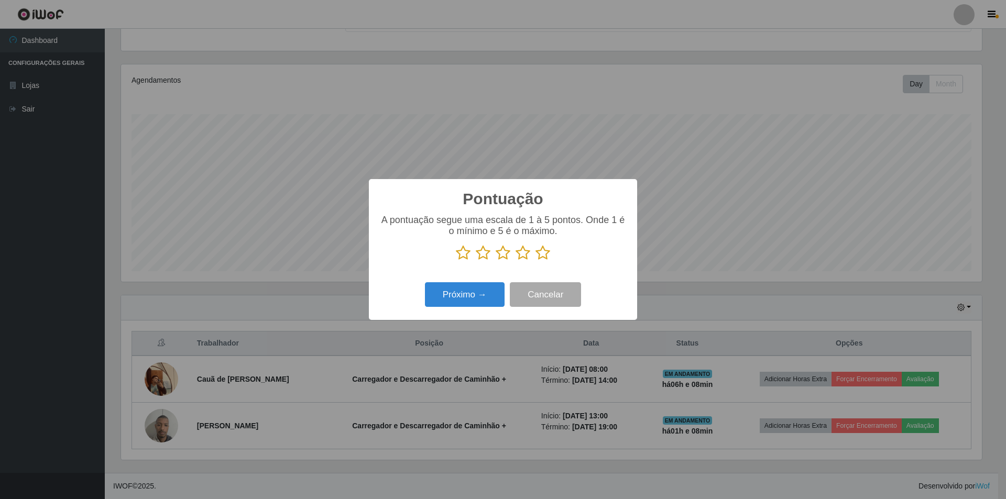
click at [479, 253] on icon at bounding box center [483, 253] width 15 height 16
click at [476, 261] on input "radio" at bounding box center [476, 261] width 0 height 0
click at [482, 297] on button "Próximo →" at bounding box center [465, 294] width 80 height 25
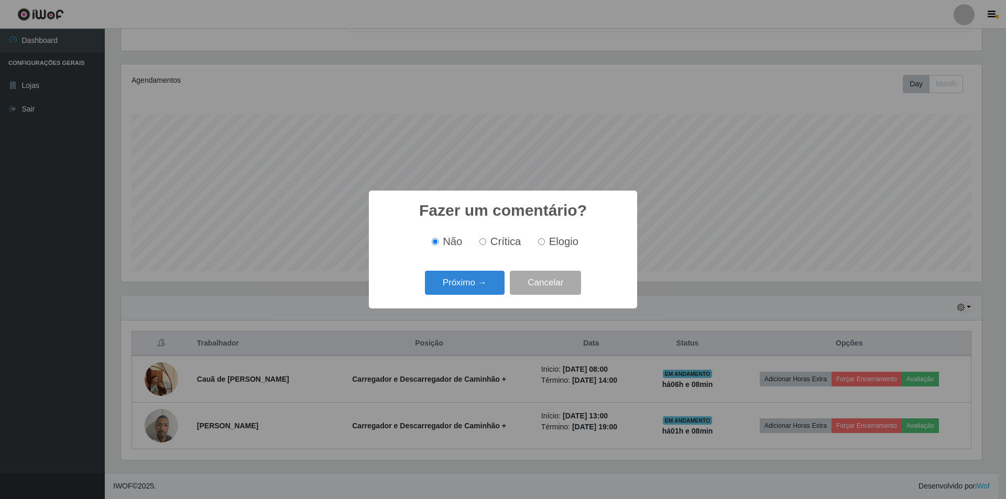
click at [505, 236] on span "Crítica" at bounding box center [505, 242] width 31 height 12
click at [486, 238] on input "Crítica" at bounding box center [482, 241] width 7 height 7
radio input "true"
click at [485, 281] on button "Próximo →" at bounding box center [465, 283] width 80 height 25
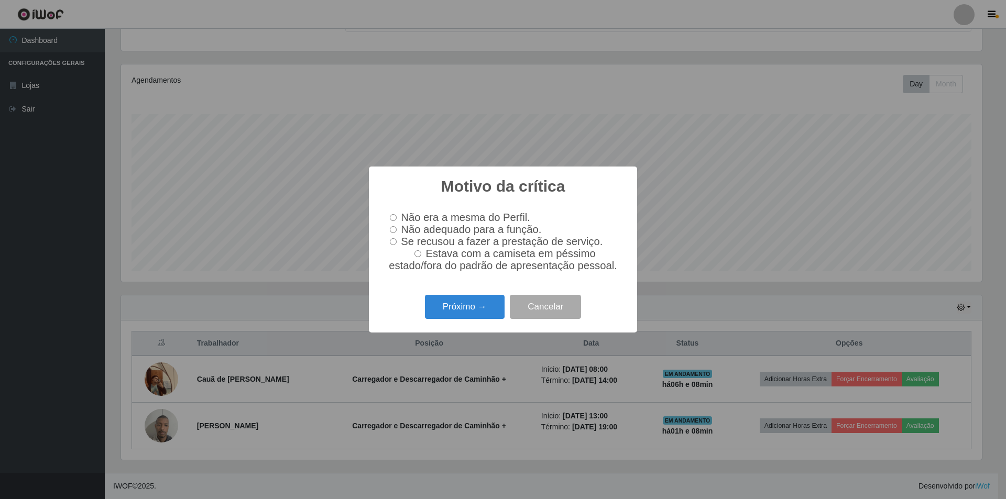
click at [404, 230] on span "Não adequado para a função." at bounding box center [471, 230] width 140 height 12
click at [397, 230] on input "Não adequado para a função." at bounding box center [393, 229] width 7 height 7
radio input "true"
click at [470, 313] on button "Próximo →" at bounding box center [465, 307] width 80 height 25
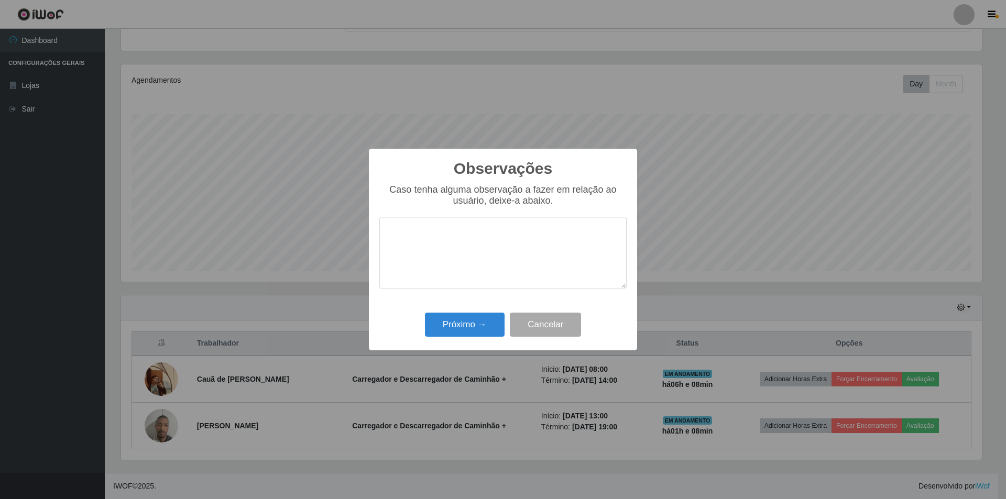
click at [424, 249] on textarea at bounding box center [502, 253] width 247 height 72
click at [447, 239] on textarea "Conversa" at bounding box center [502, 253] width 247 height 72
type textarea "Conversa muito. Baixa produtidade."
click at [474, 322] on button "Próximo →" at bounding box center [465, 325] width 80 height 25
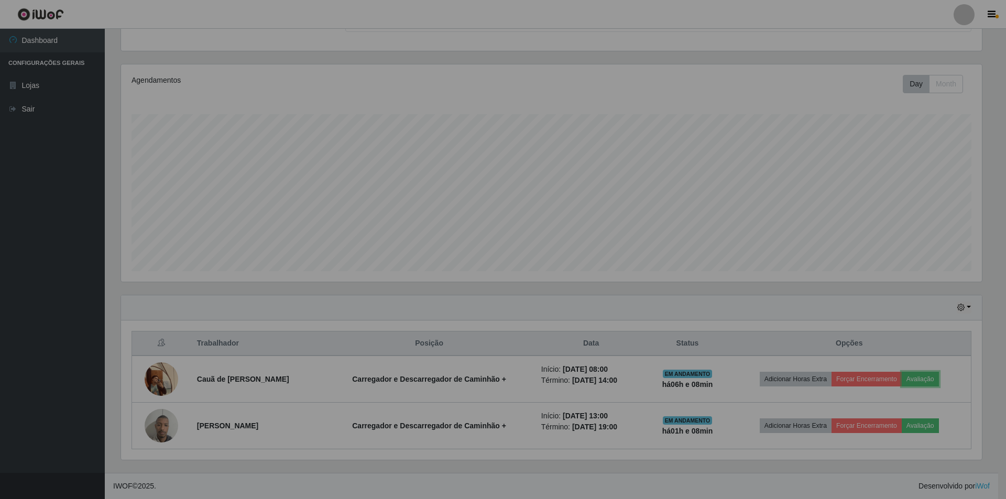
scroll to position [217, 866]
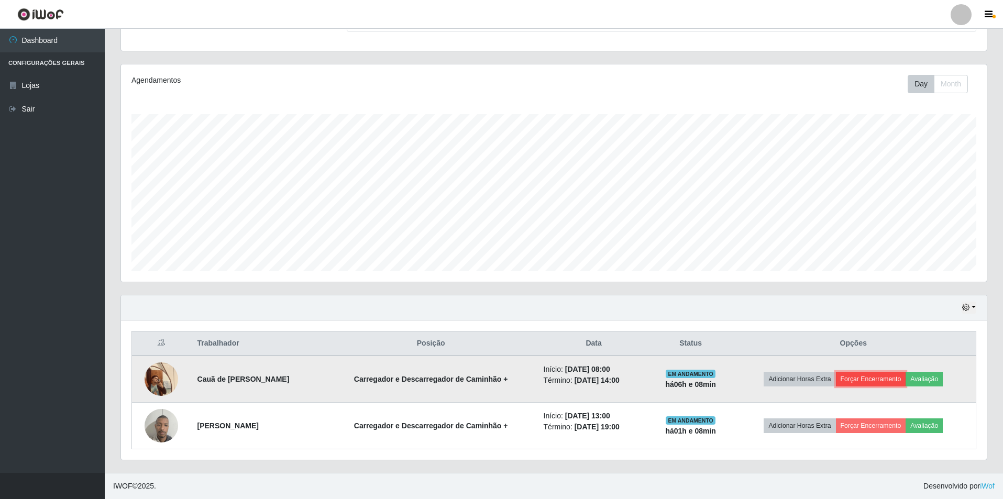
click at [884, 374] on button "Forçar Encerramento" at bounding box center [871, 379] width 70 height 15
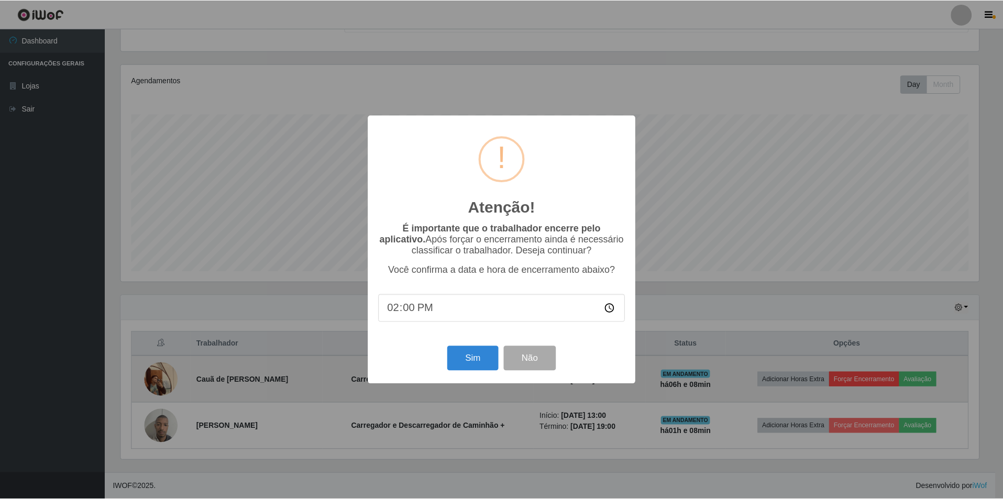
scroll to position [217, 861]
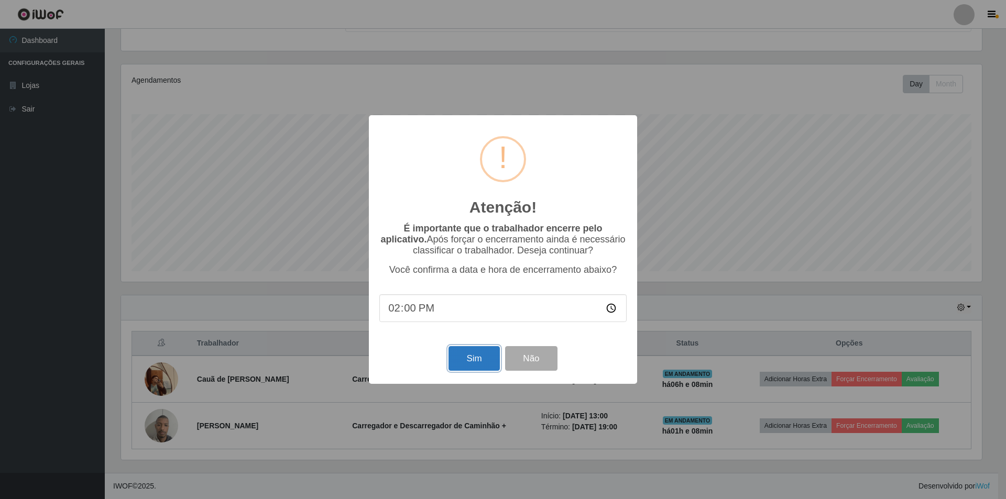
click at [459, 359] on button "Sim" at bounding box center [473, 358] width 51 height 25
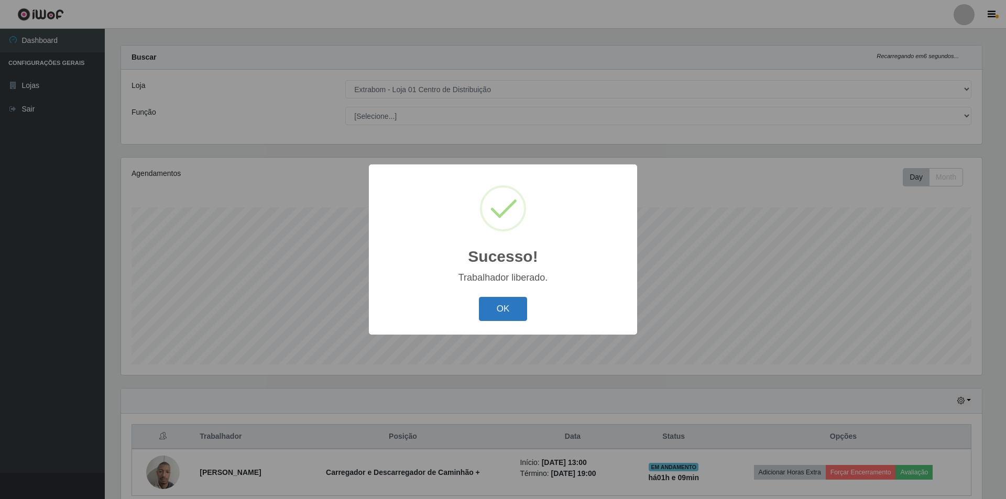
click at [511, 320] on button "OK" at bounding box center [503, 309] width 49 height 25
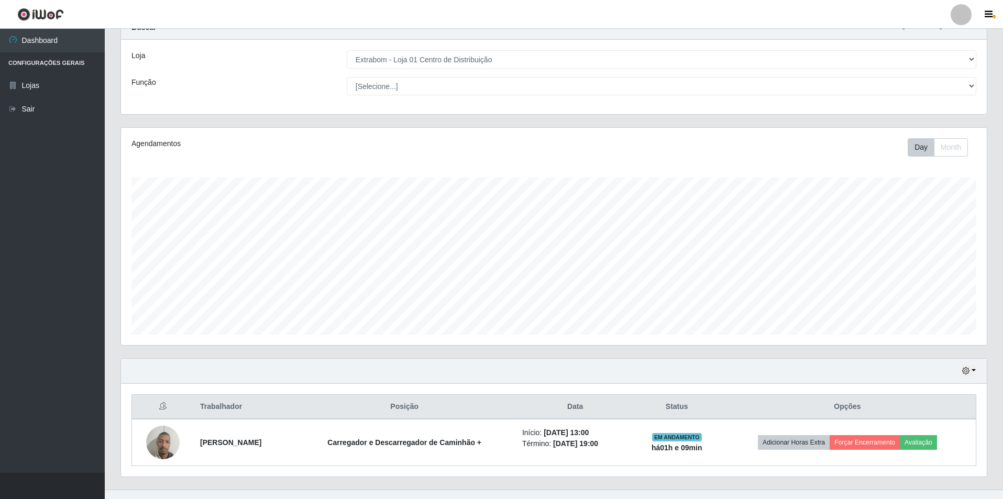
scroll to position [57, 0]
